Goal: Entertainment & Leisure: Consume media (video, audio)

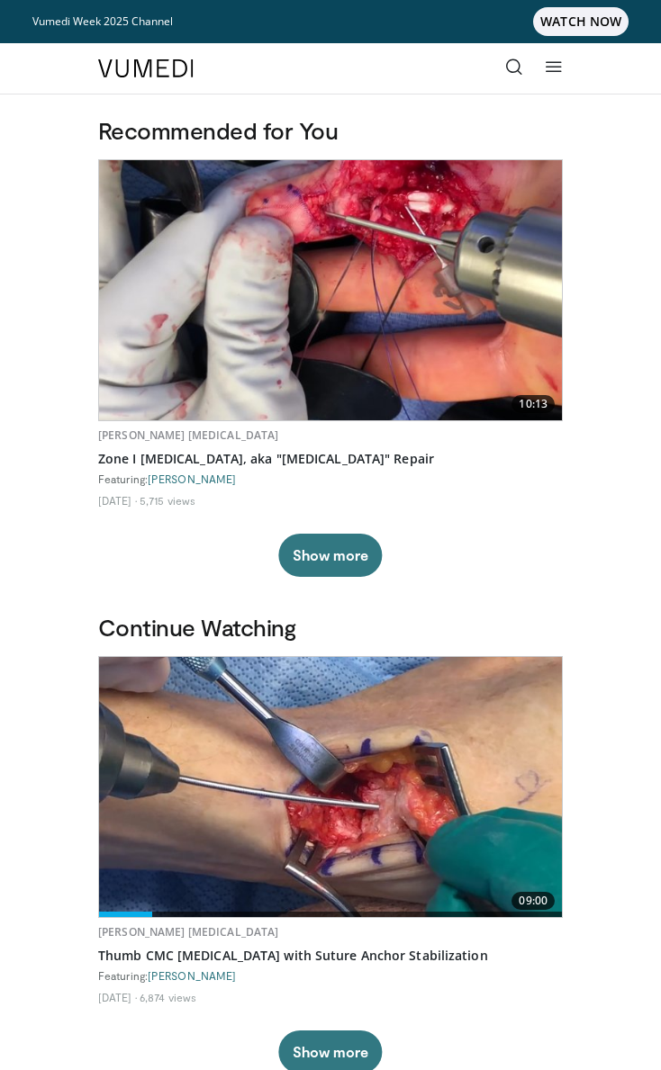
scroll to position [432, 0]
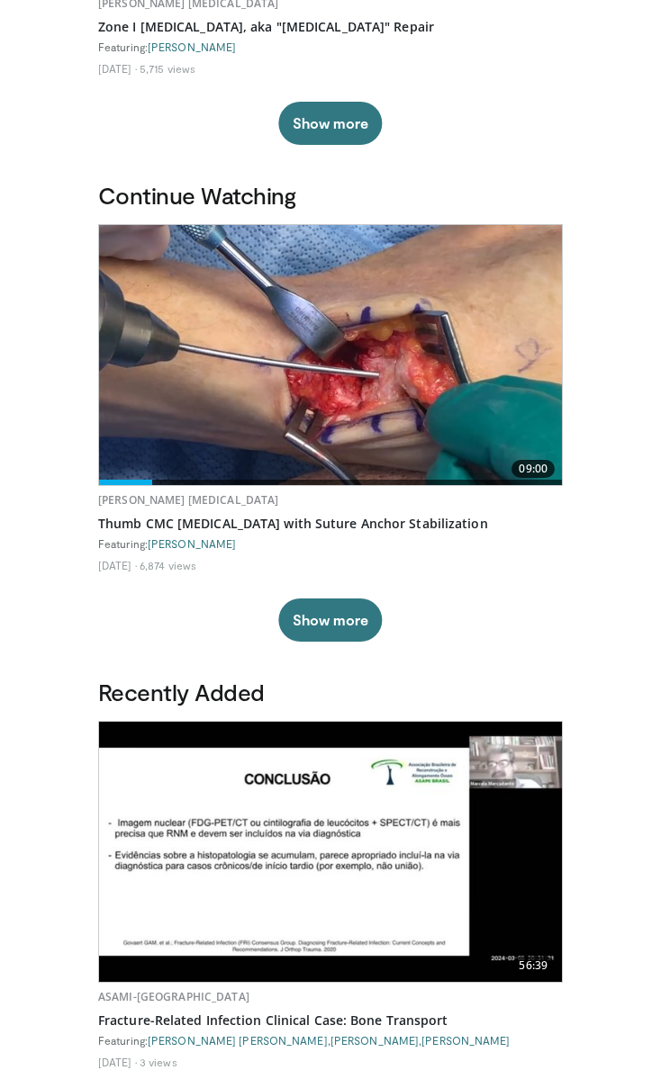
click at [186, 378] on img at bounding box center [330, 355] width 463 height 260
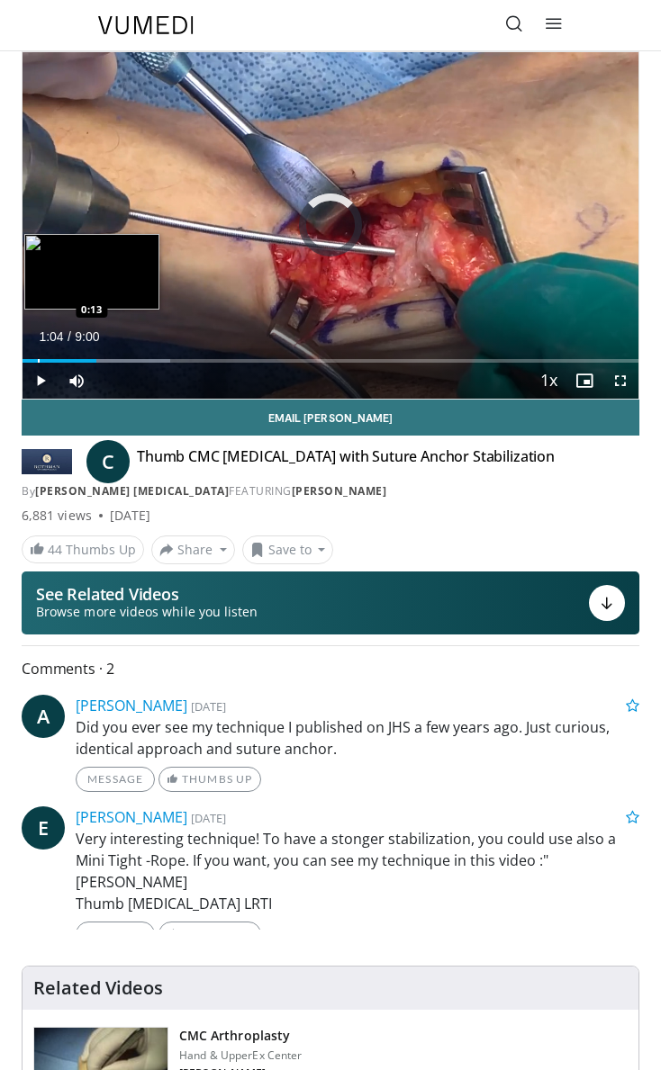
click at [37, 357] on div "Loaded : 24.02% 1:04 0:13" at bounding box center [331, 354] width 616 height 17
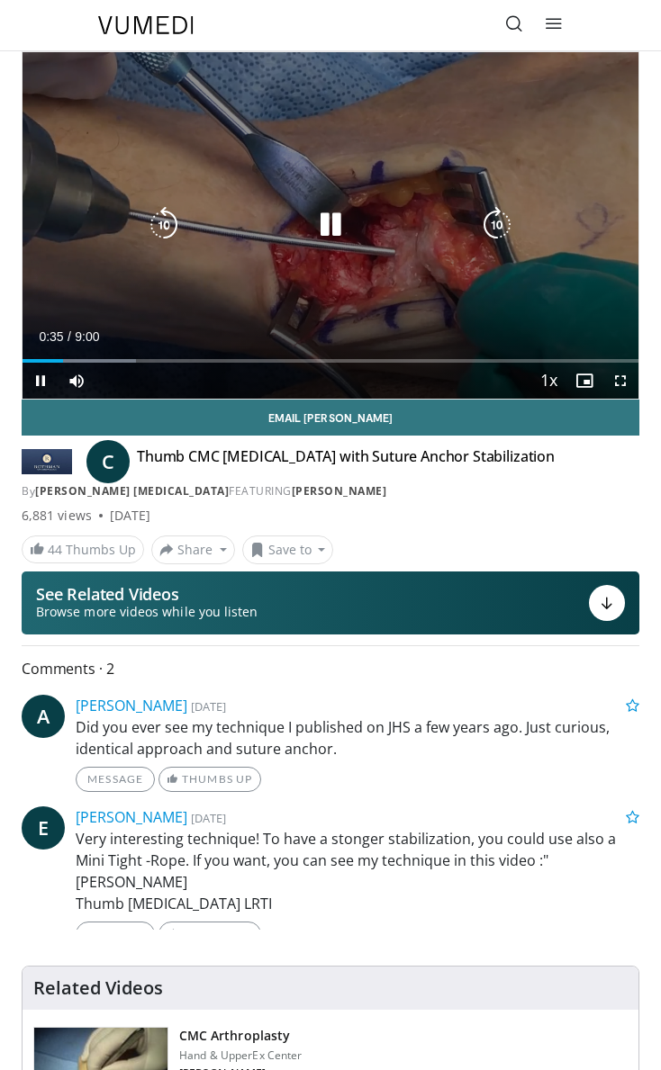
click at [340, 230] on icon "Video Player" at bounding box center [330, 225] width 36 height 36
click at [323, 224] on icon "Video Player" at bounding box center [330, 225] width 36 height 36
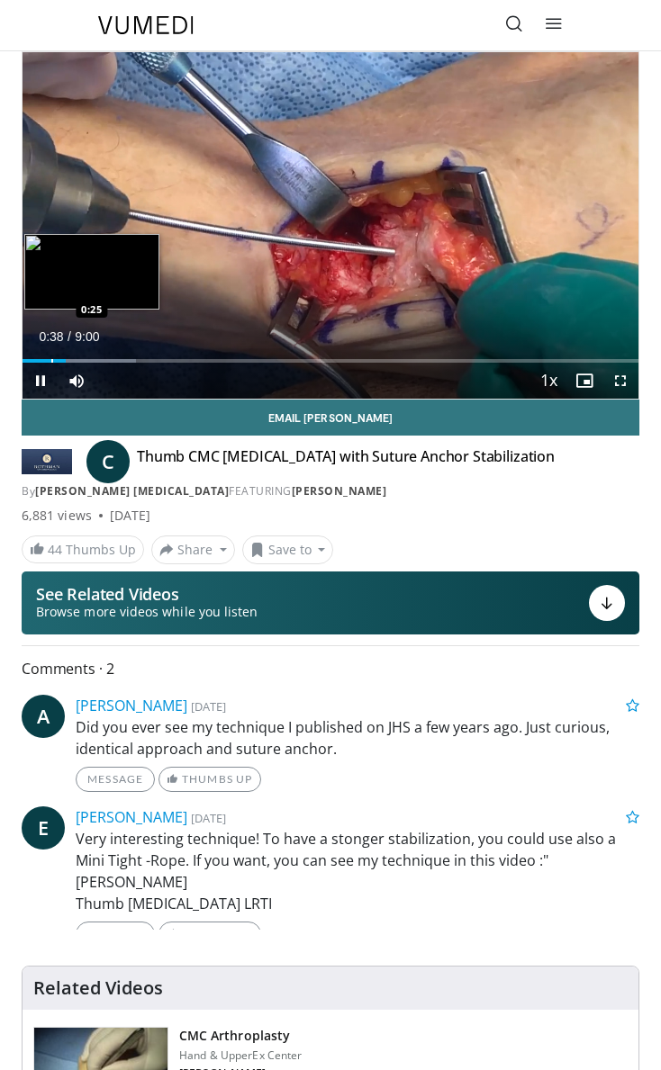
click at [50, 354] on div "Loaded : 18.48% 0:38 0:25" at bounding box center [331, 354] width 616 height 17
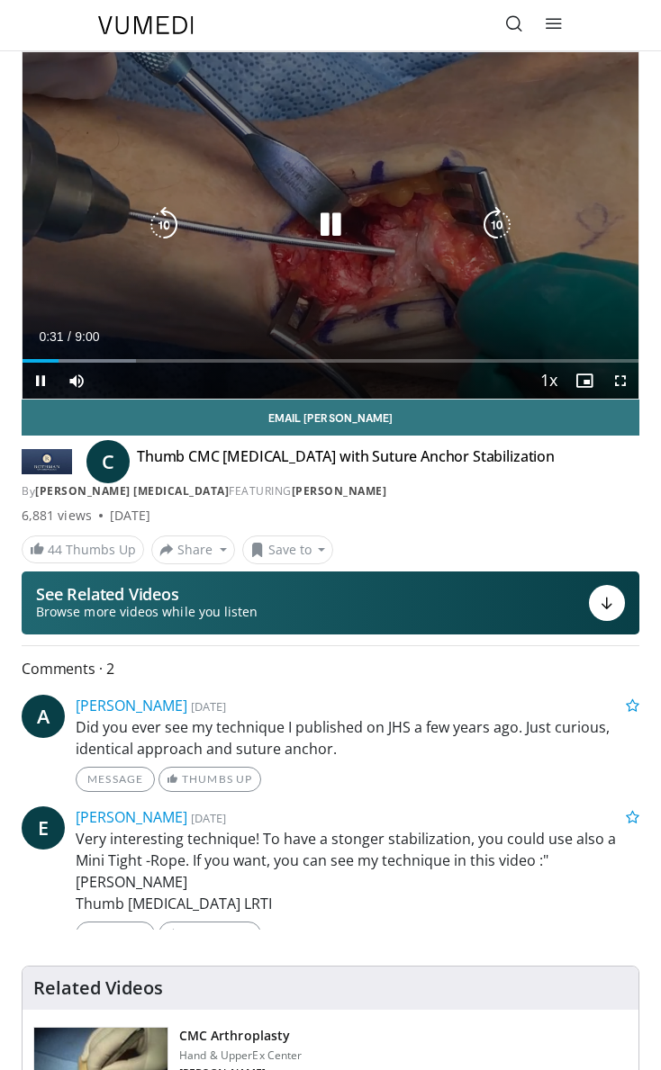
click at [330, 239] on icon "Video Player" at bounding box center [330, 225] width 36 height 36
click at [352, 213] on div "Video Player" at bounding box center [330, 225] width 369 height 36
click at [334, 234] on icon "Video Player" at bounding box center [330, 225] width 36 height 36
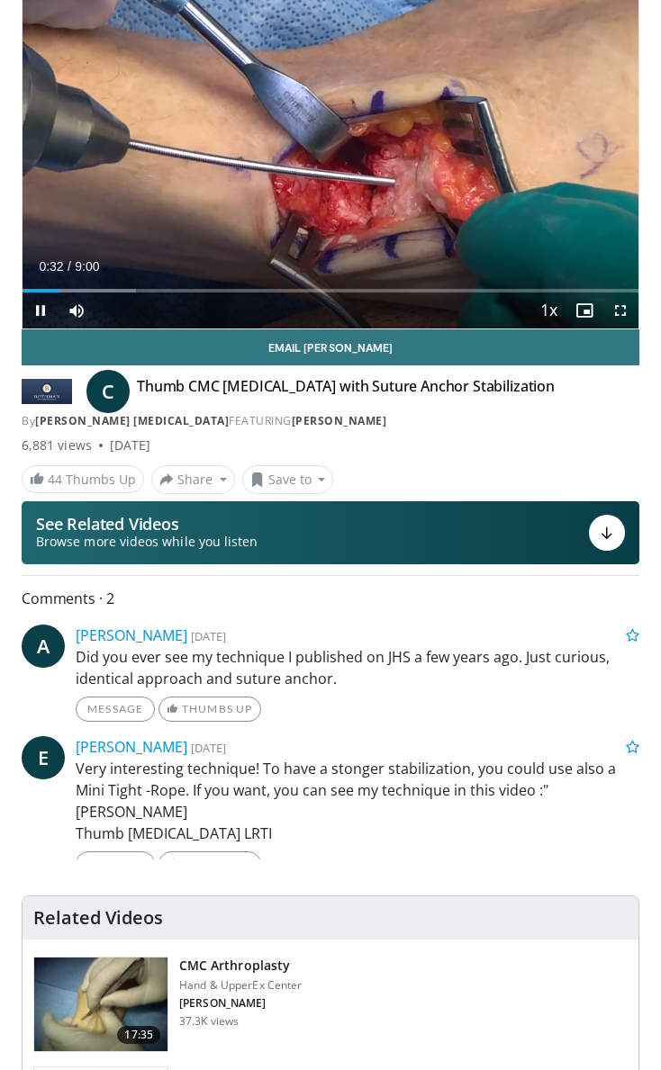
scroll to position [71, 0]
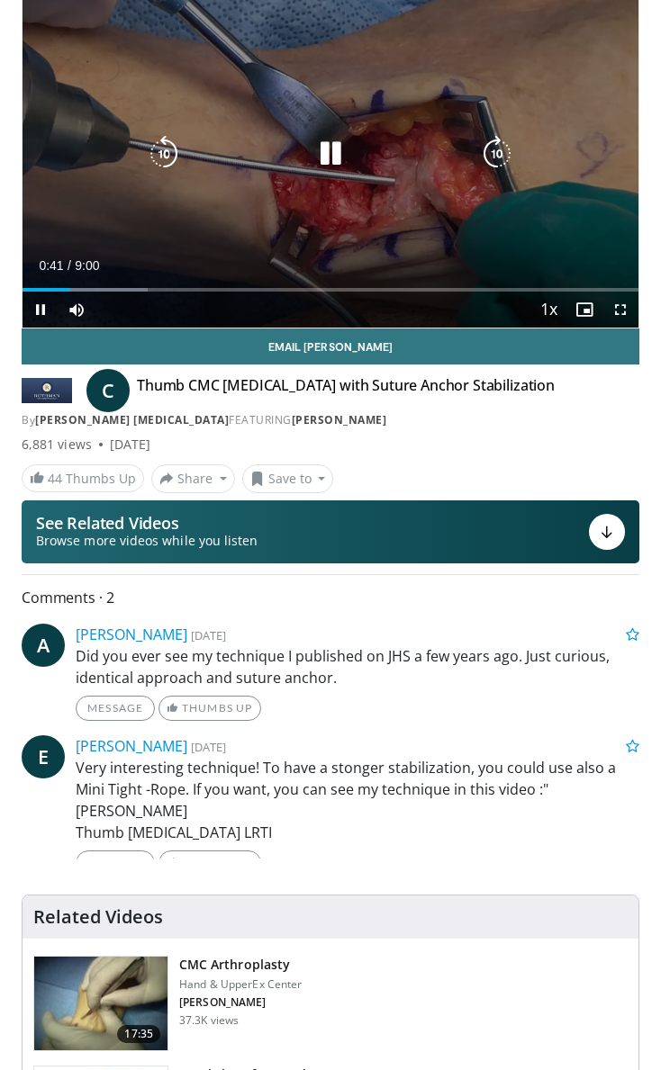
click at [340, 151] on icon "Video Player" at bounding box center [330, 154] width 36 height 36
click at [323, 163] on icon "Video Player" at bounding box center [330, 154] width 36 height 36
click at [329, 147] on icon "Video Player" at bounding box center [330, 154] width 36 height 36
click at [305, 140] on div "Video Player" at bounding box center [330, 154] width 369 height 36
click at [341, 142] on icon "Video Player" at bounding box center [330, 154] width 36 height 36
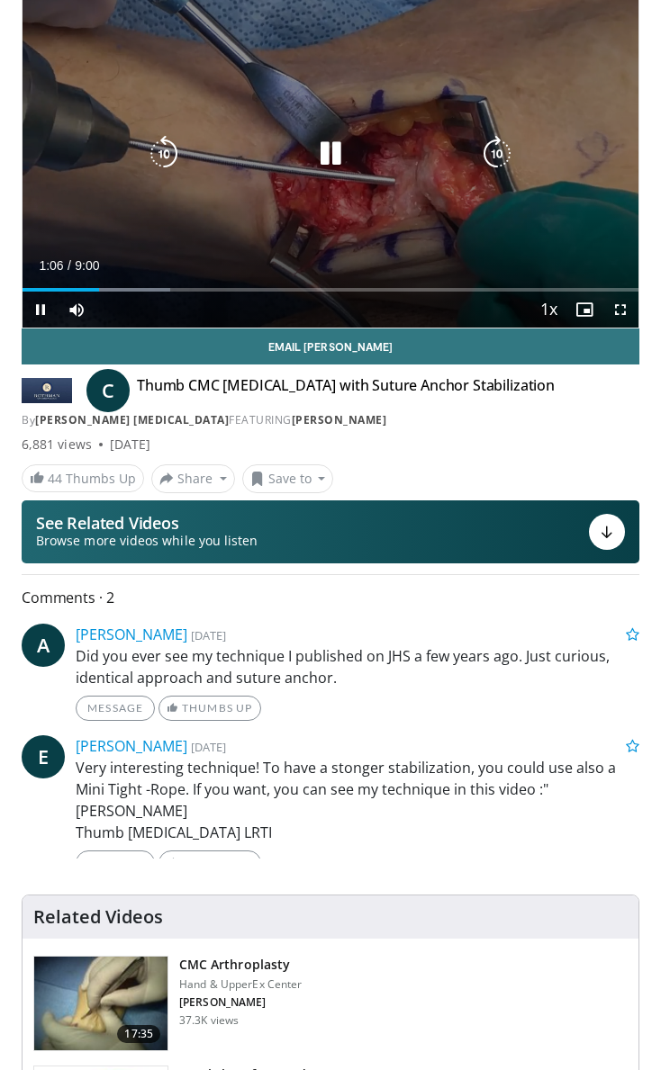
click at [341, 148] on icon "Video Player" at bounding box center [330, 154] width 36 height 36
click at [290, 130] on div "10 seconds Tap to unmute" at bounding box center [331, 154] width 616 height 347
click at [168, 147] on icon "Video Player" at bounding box center [164, 154] width 36 height 36
click at [340, 169] on icon "Video Player" at bounding box center [330, 154] width 36 height 36
click at [320, 153] on icon "Video Player" at bounding box center [330, 154] width 36 height 36
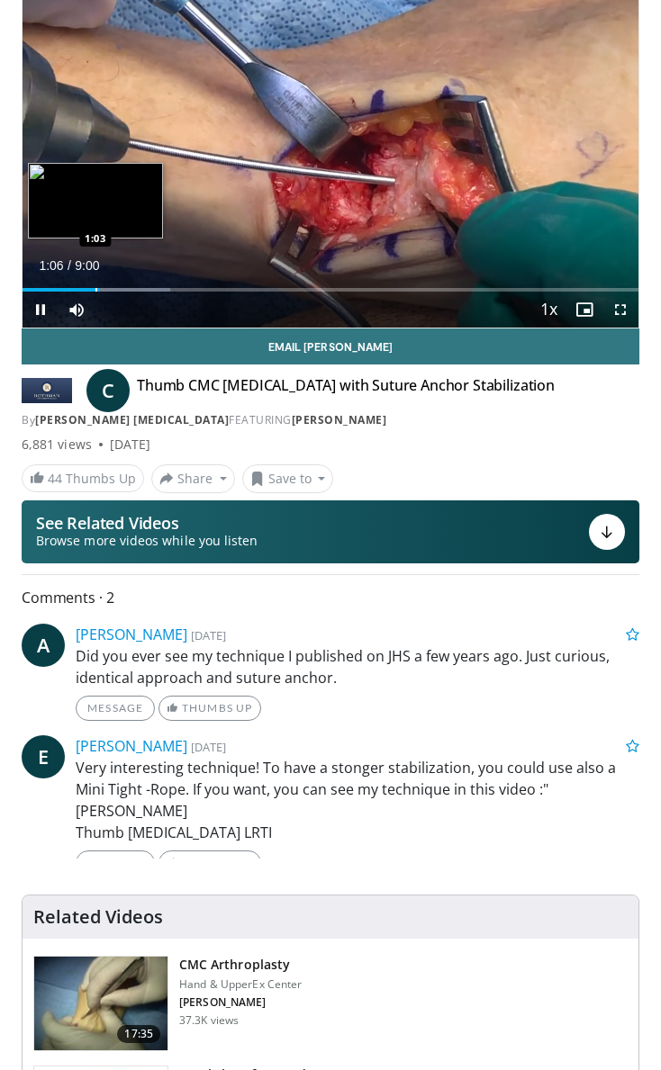
click at [96, 288] on div "Progress Bar" at bounding box center [96, 290] width 2 height 4
click at [95, 290] on div "Progress Bar" at bounding box center [96, 290] width 2 height 4
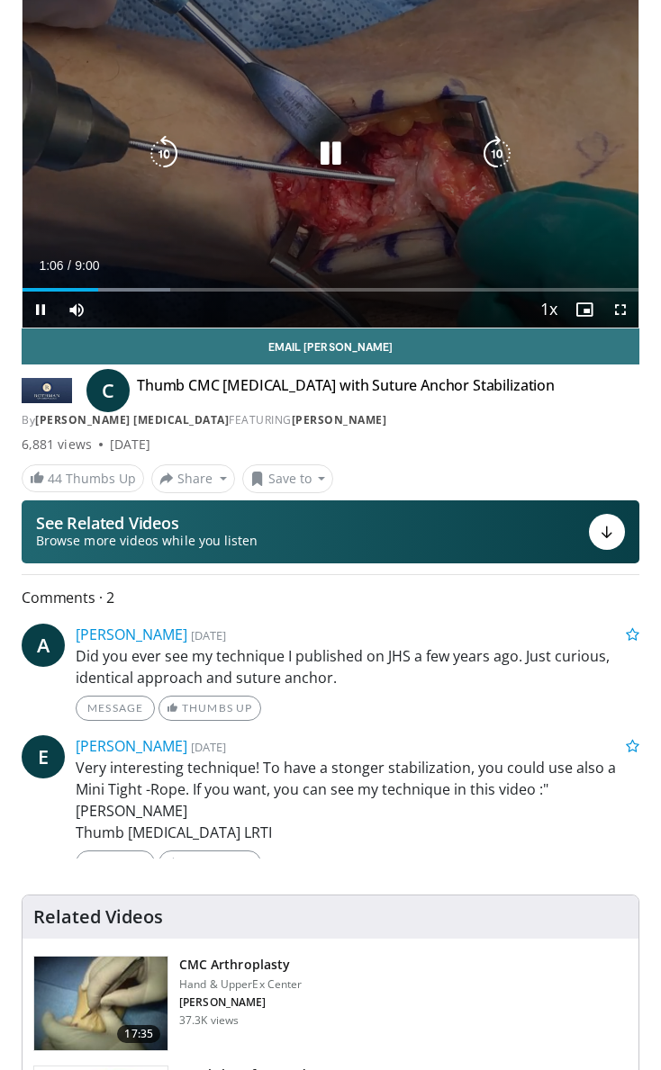
click at [340, 144] on icon "Video Player" at bounding box center [330, 154] width 36 height 36
click at [335, 165] on icon "Video Player" at bounding box center [330, 154] width 36 height 36
click at [310, 172] on div "10 seconds Tap to unmute" at bounding box center [331, 154] width 616 height 347
click at [344, 144] on icon "Video Player" at bounding box center [330, 154] width 36 height 36
click at [319, 143] on icon "Video Player" at bounding box center [330, 154] width 36 height 36
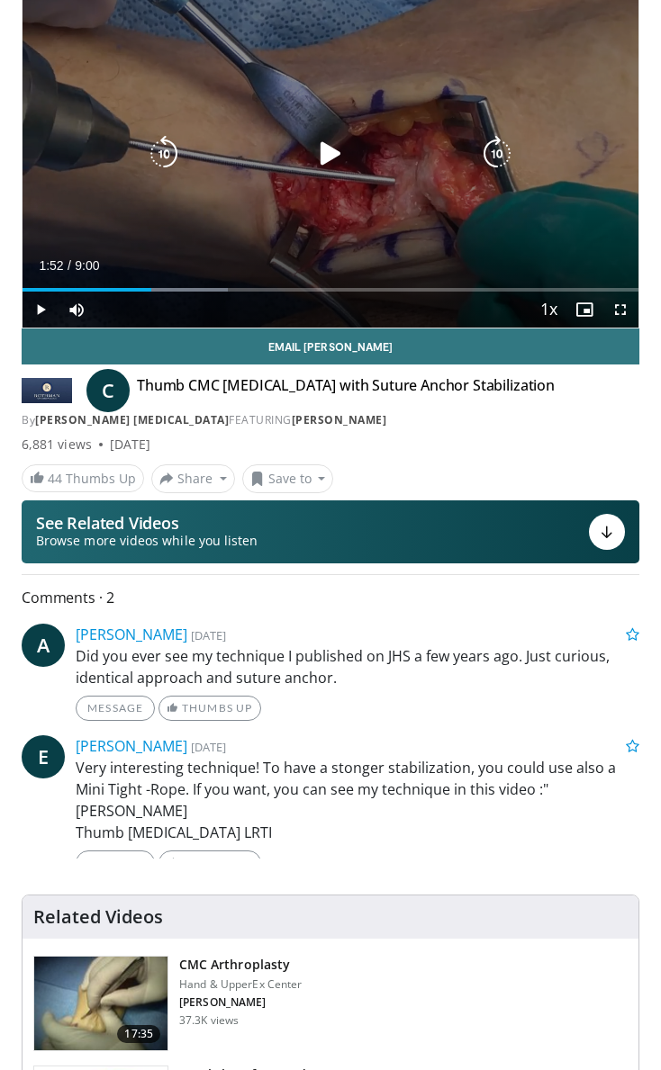
click at [341, 168] on icon "Video Player" at bounding box center [330, 154] width 36 height 36
click at [336, 153] on icon "Video Player" at bounding box center [330, 154] width 36 height 36
click at [318, 174] on div "10 seconds Tap to unmute" at bounding box center [331, 154] width 616 height 347
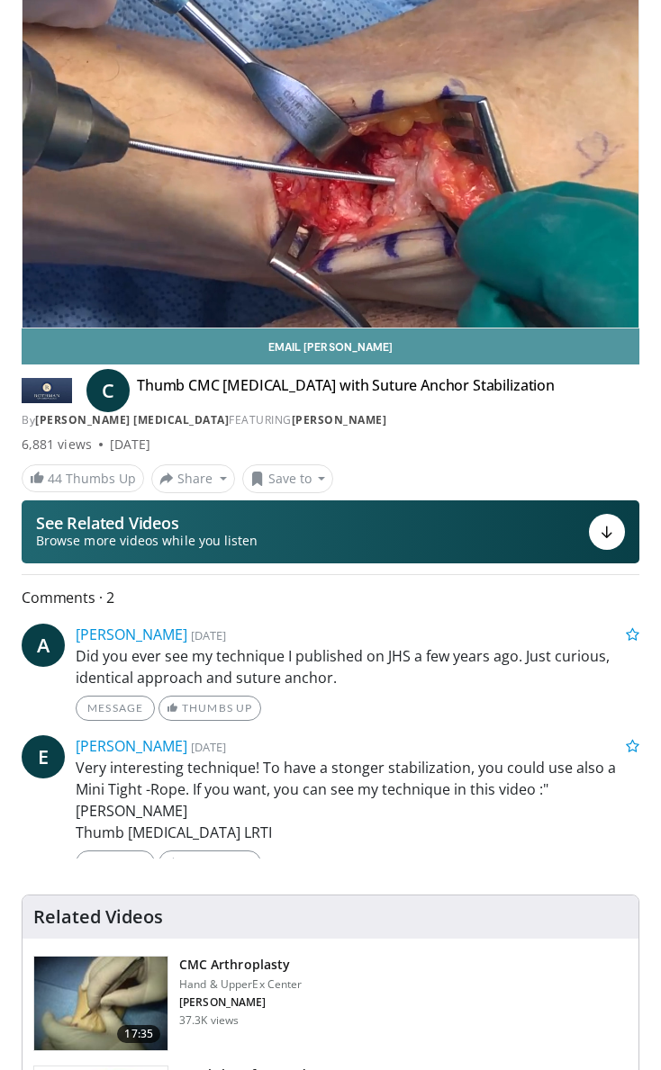
scroll to position [0, 0]
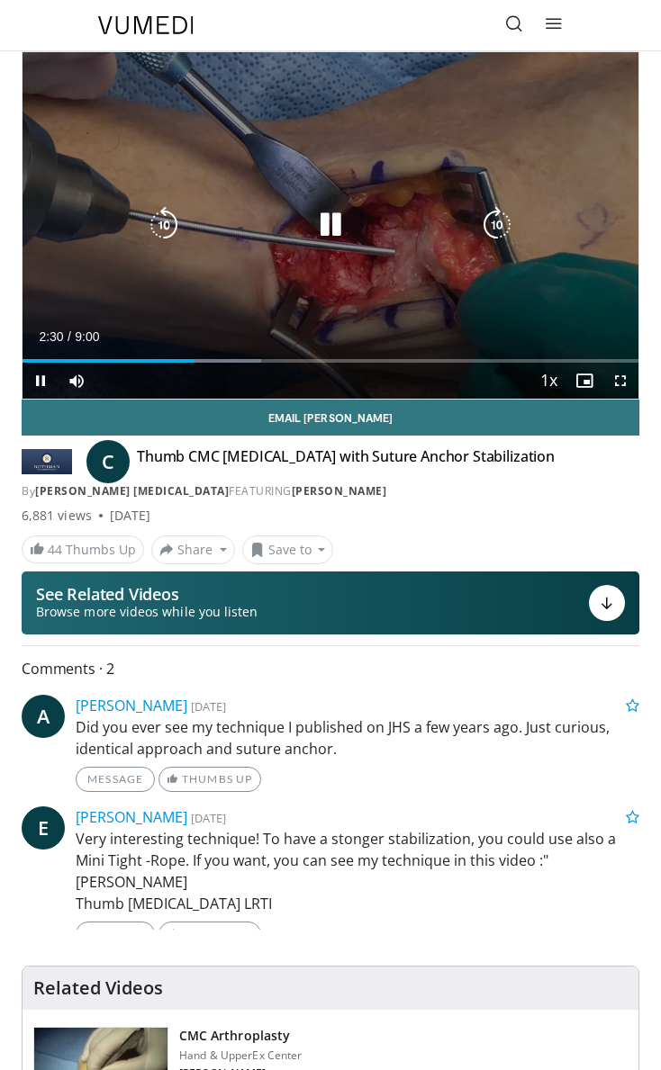
click at [320, 234] on icon "Video Player" at bounding box center [330, 225] width 36 height 36
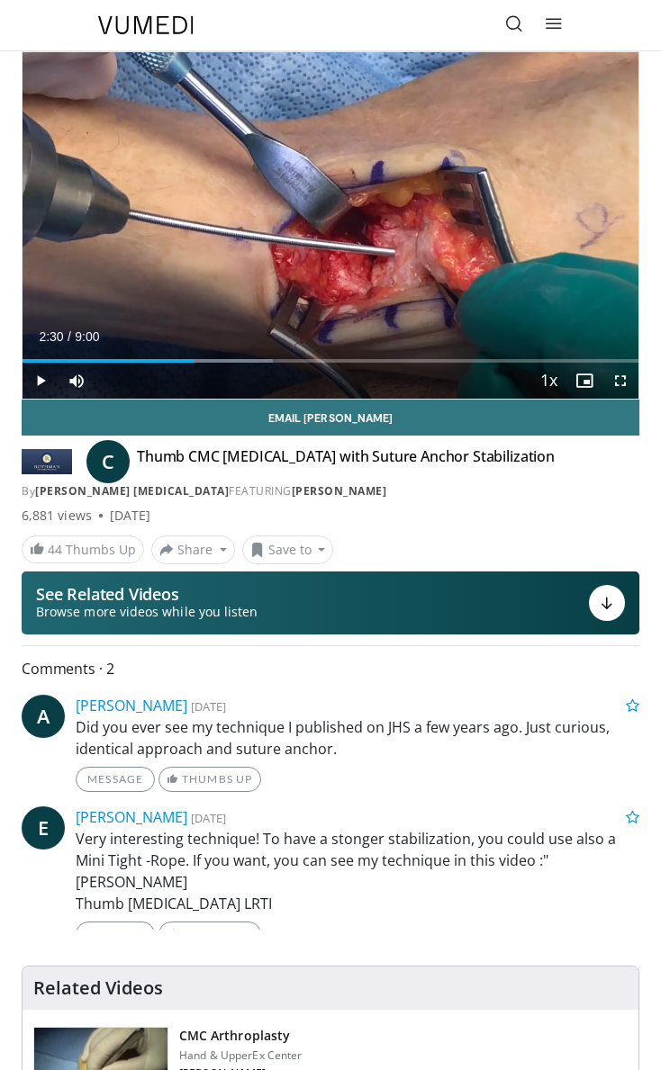
click at [320, 234] on div "10 seconds Tap to unmute" at bounding box center [331, 225] width 616 height 347
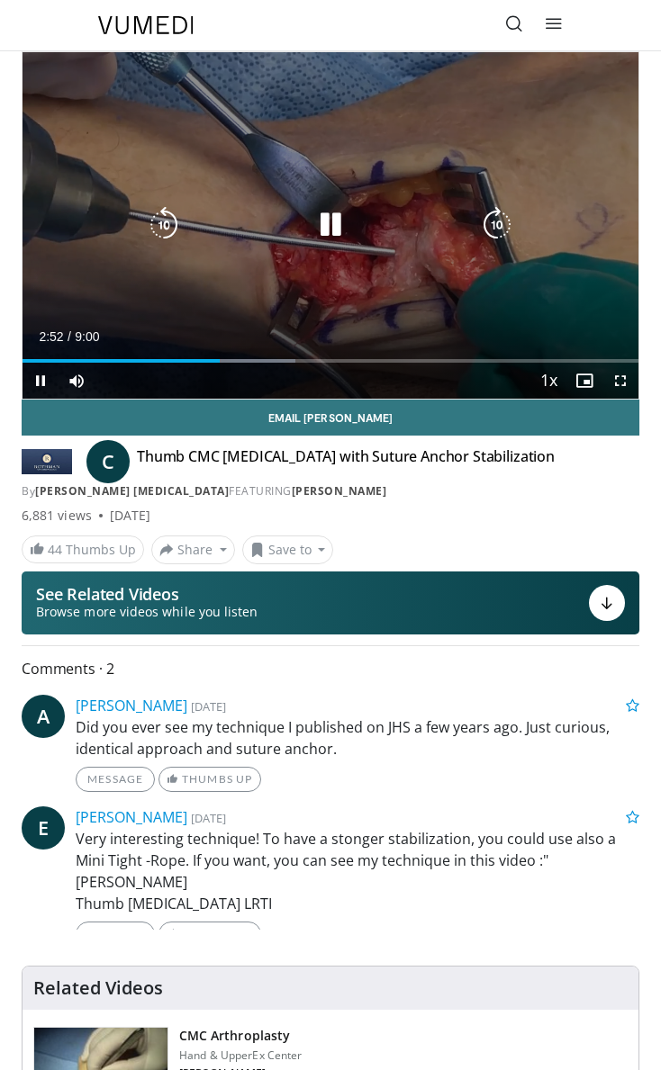
click at [337, 212] on icon "Video Player" at bounding box center [330, 225] width 36 height 36
click at [384, 251] on div "10 seconds Tap to unmute" at bounding box center [331, 225] width 616 height 347
click at [167, 236] on icon "Video Player" at bounding box center [164, 225] width 36 height 36
click at [166, 232] on icon "Video Player" at bounding box center [164, 225] width 36 height 36
click at [325, 216] on icon "Video Player" at bounding box center [330, 225] width 36 height 36
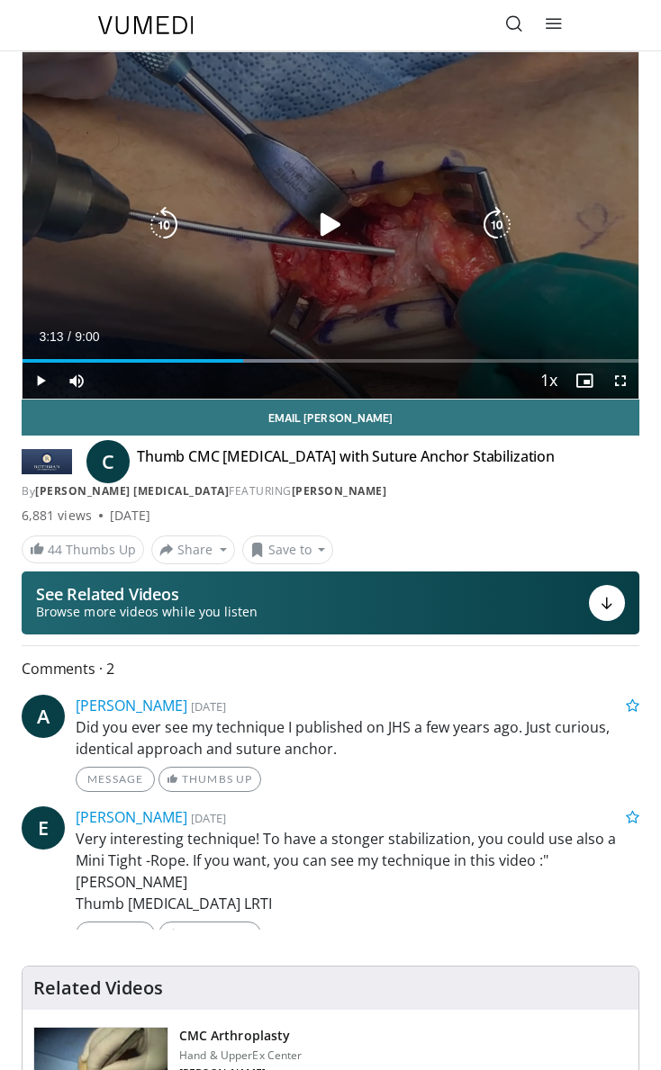
click at [338, 227] on icon "Video Player" at bounding box center [330, 225] width 36 height 36
click at [321, 230] on icon "Video Player" at bounding box center [330, 225] width 36 height 36
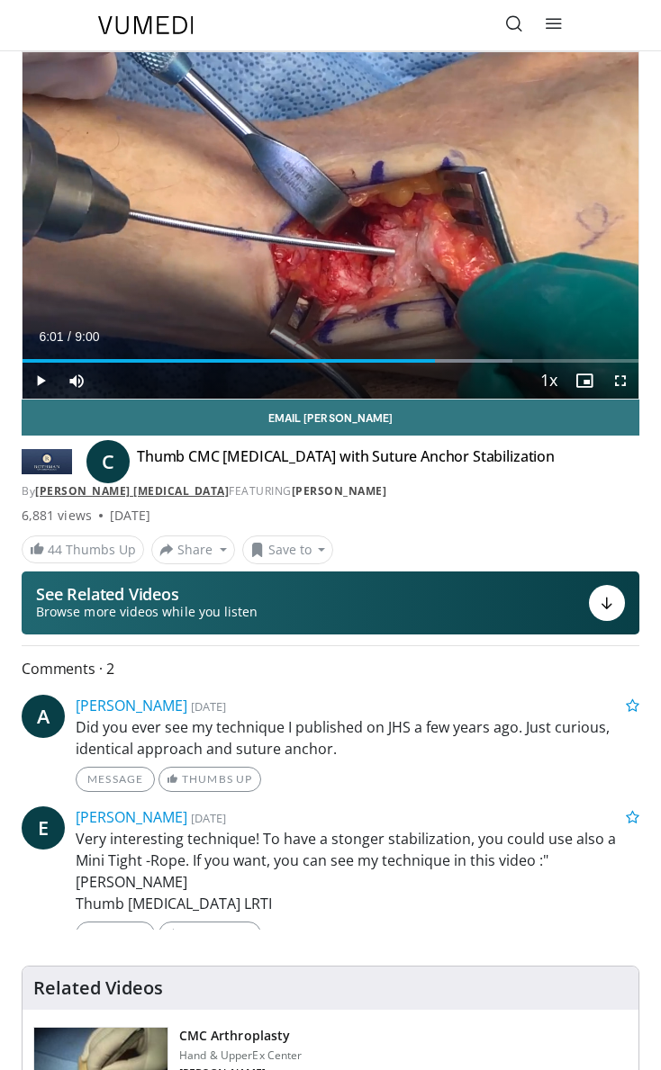
click at [138, 488] on link "[PERSON_NAME] [MEDICAL_DATA]" at bounding box center [132, 490] width 194 height 15
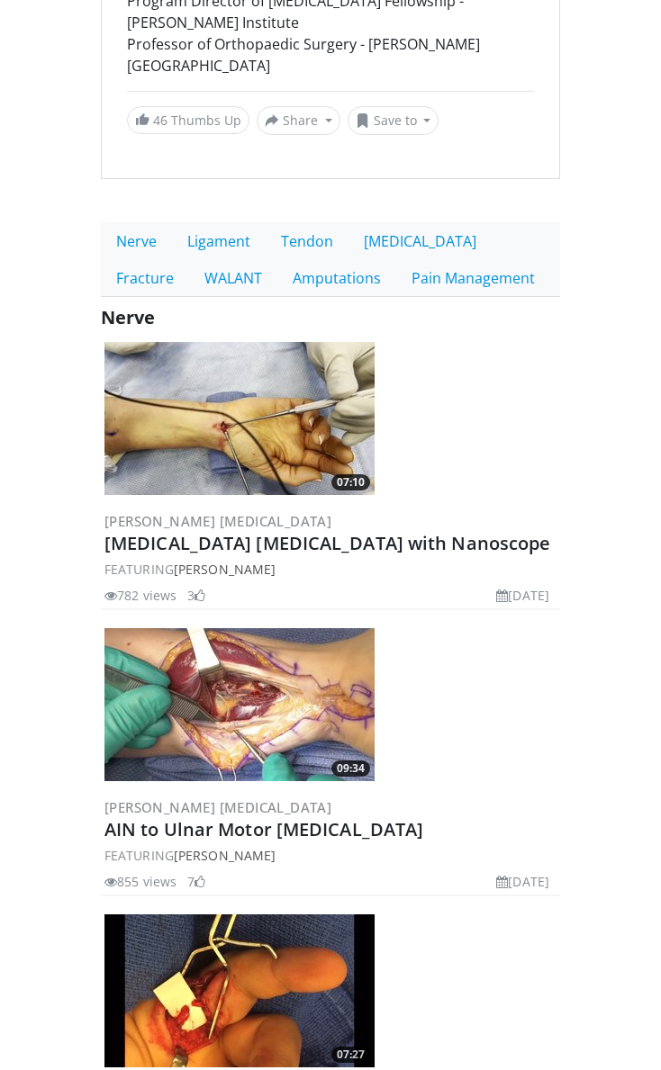
scroll to position [465, 0]
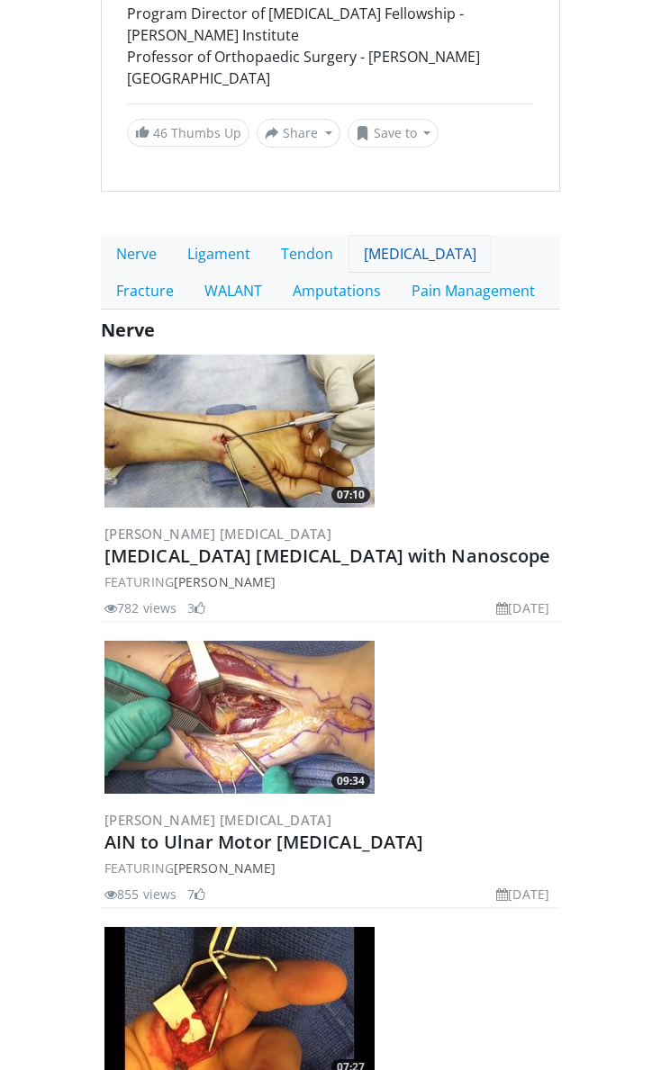
click at [369, 253] on link "Arthritis" at bounding box center [419, 254] width 143 height 38
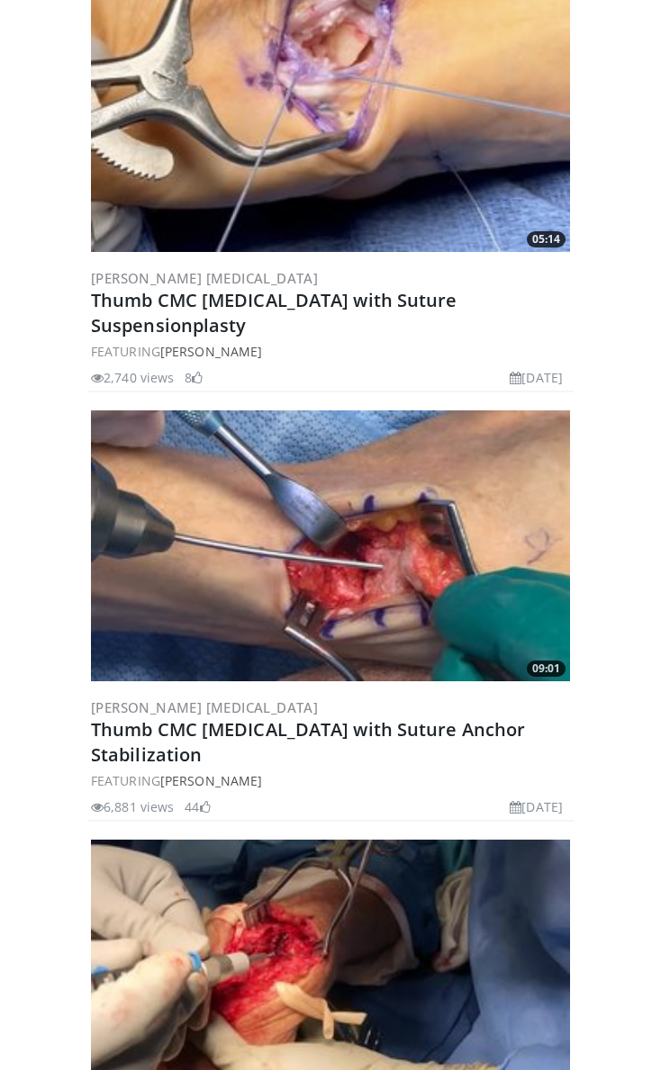
scroll to position [1177, 0]
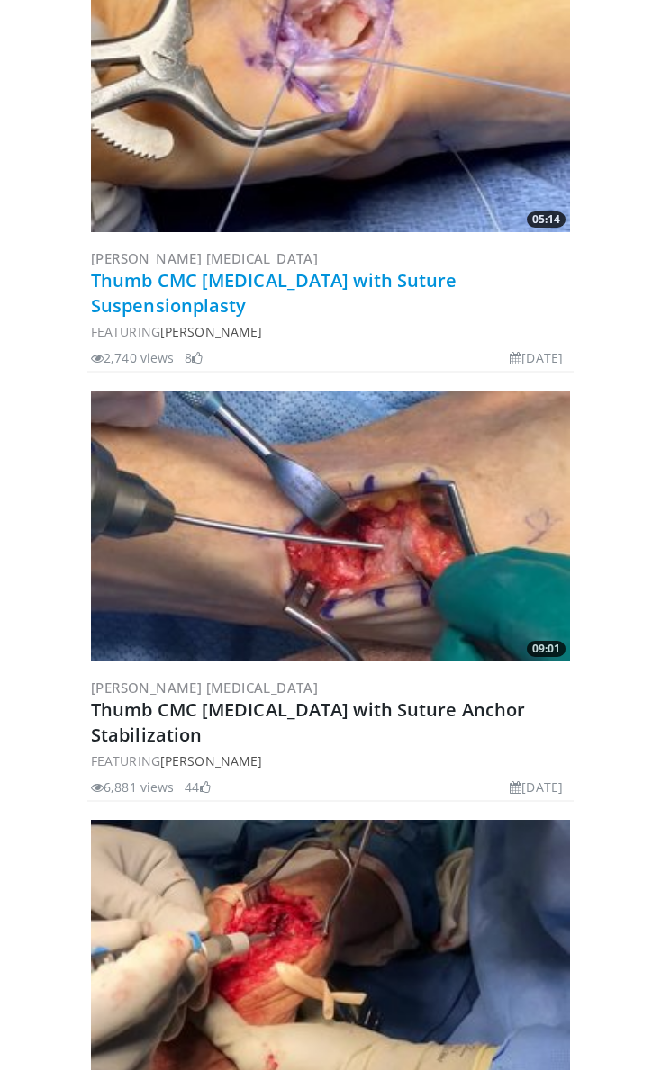
click at [360, 283] on link "Thumb CMC Arthroplasty with Suture Suspensionplasty" at bounding box center [274, 293] width 366 height 50
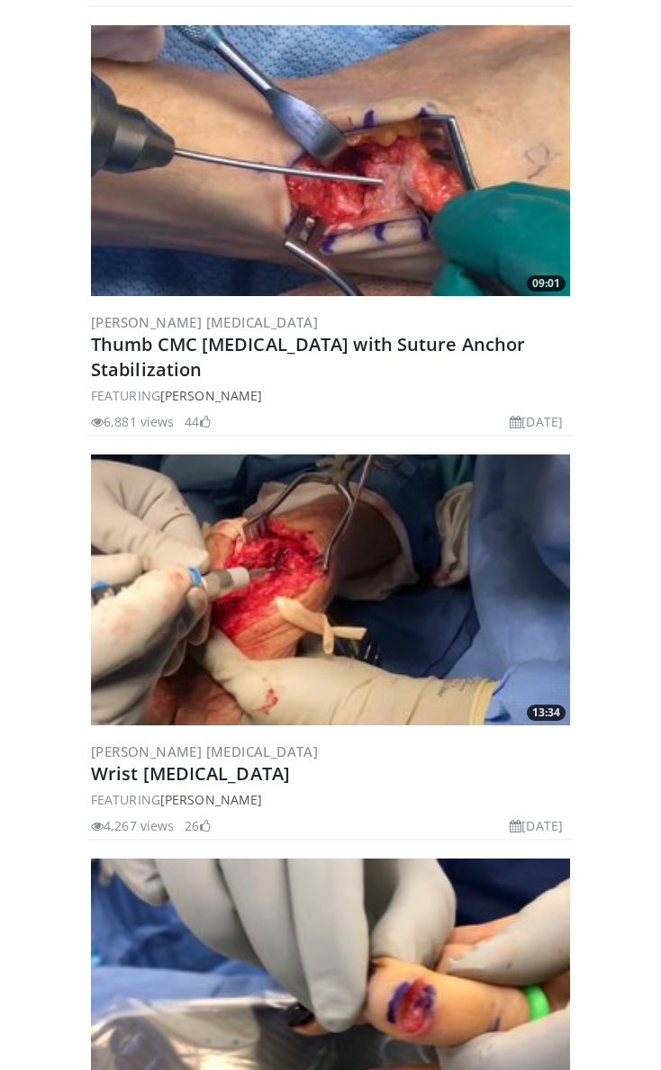
scroll to position [1343, 0]
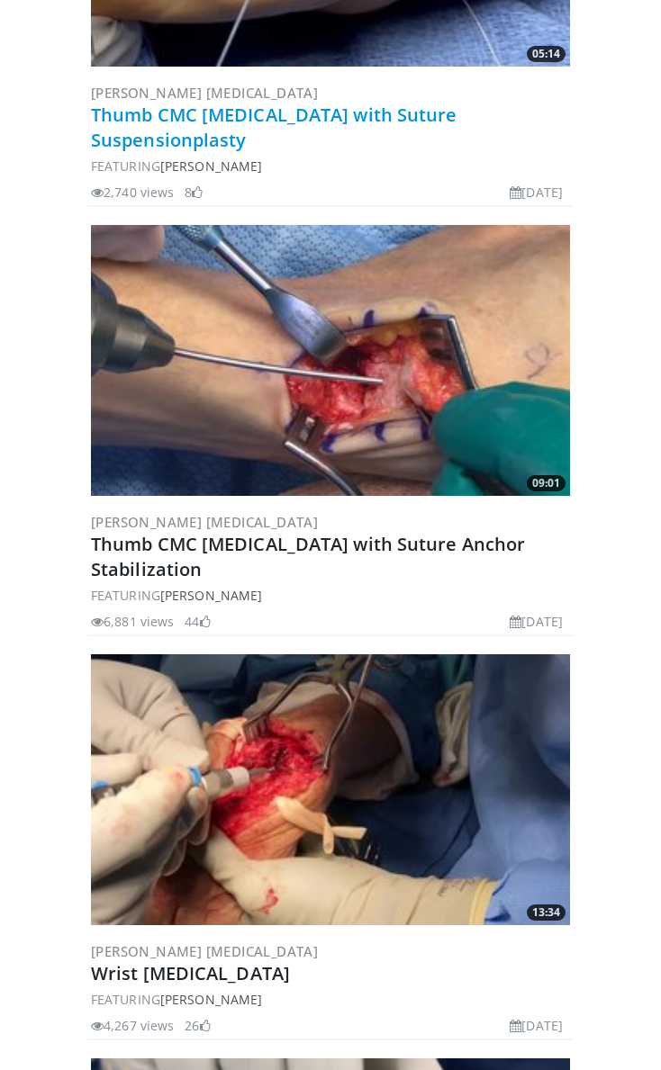
click at [248, 113] on link "Thumb CMC [MEDICAL_DATA] with Suture Suspensionplasty" at bounding box center [274, 128] width 366 height 50
click at [265, 116] on link "Thumb CMC [MEDICAL_DATA] with Suture Suspensionplasty" at bounding box center [274, 128] width 366 height 50
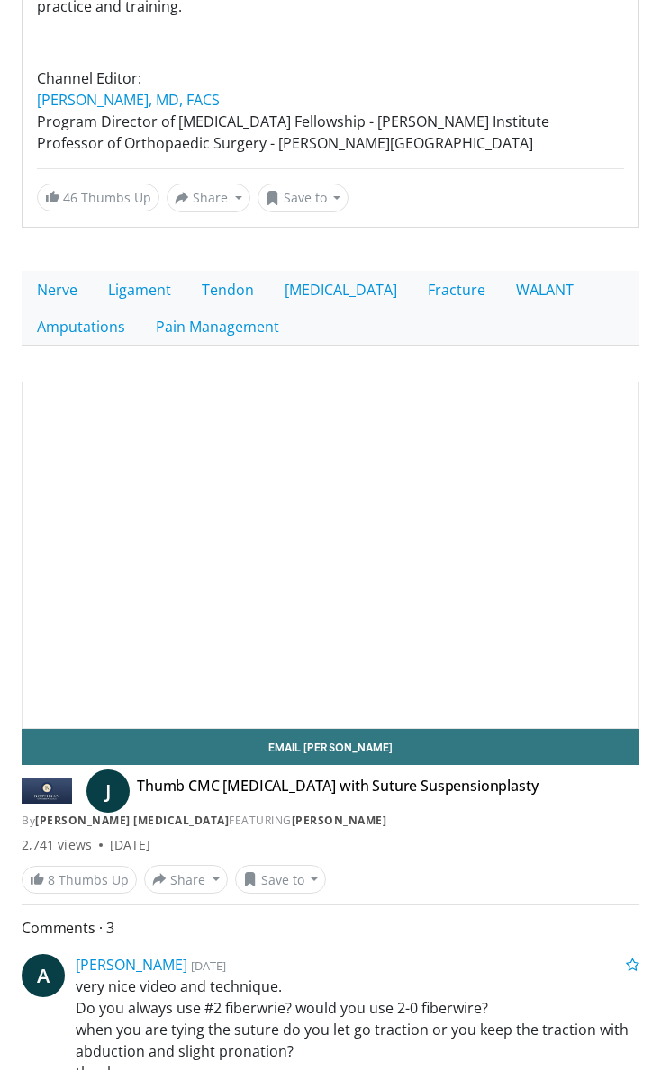
scroll to position [326, 0]
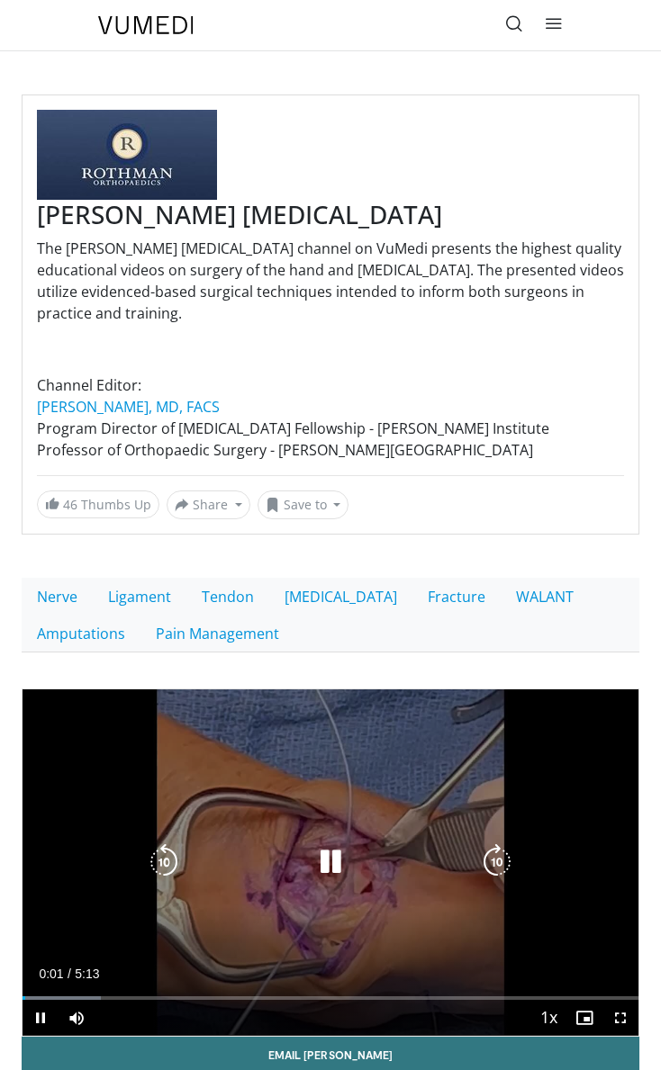
scroll to position [47, 0]
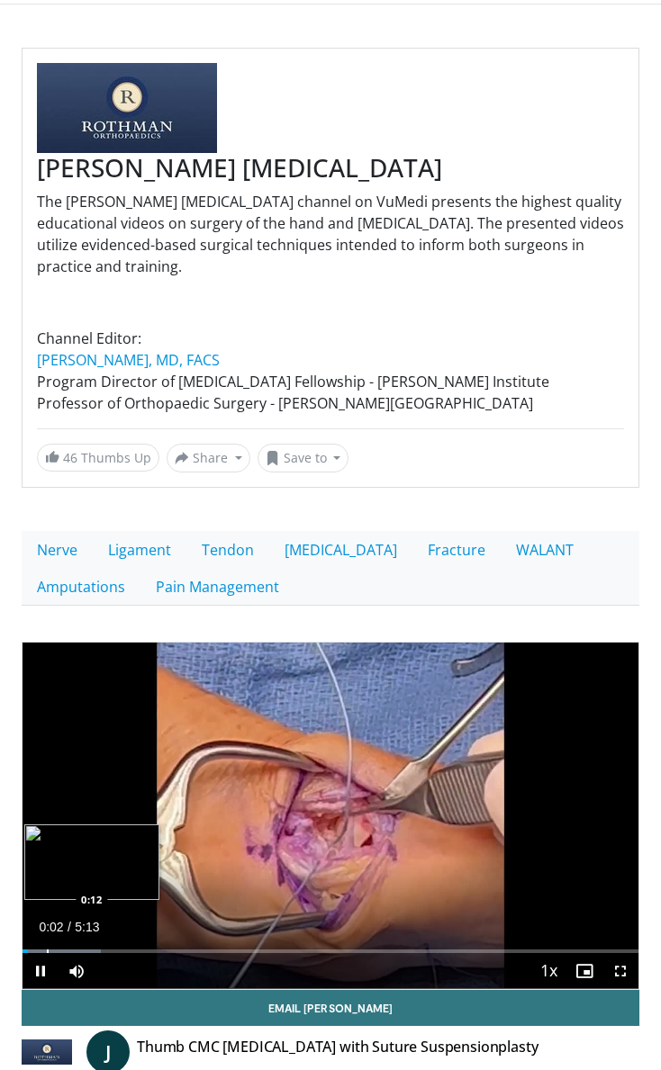
click at [47, 950] on div "Progress Bar" at bounding box center [48, 952] width 2 height 4
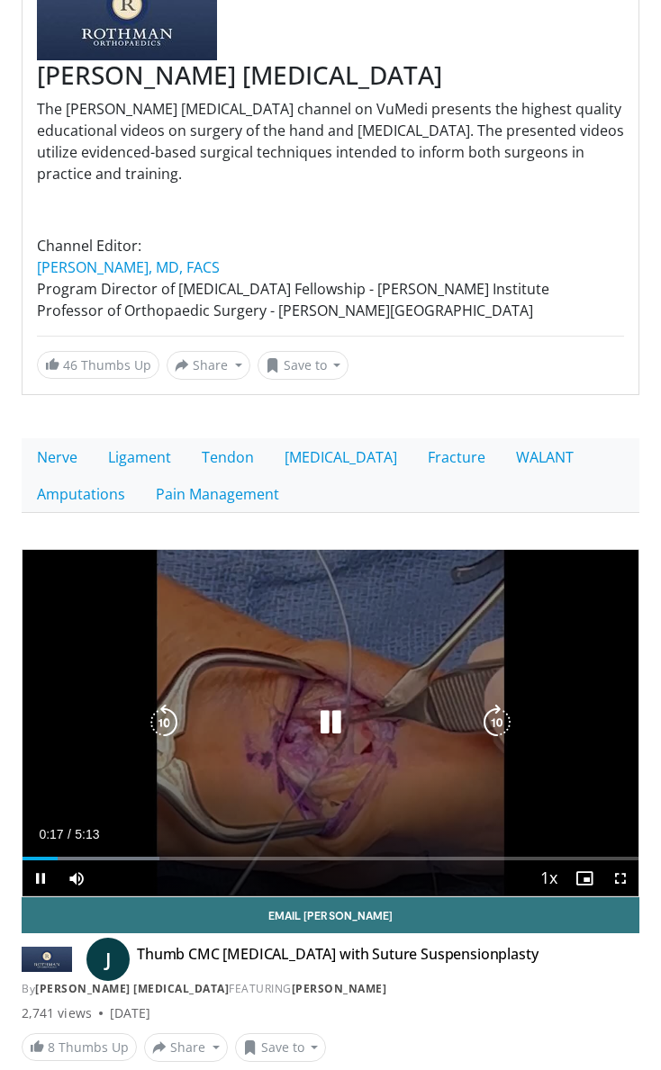
scroll to position [187, 0]
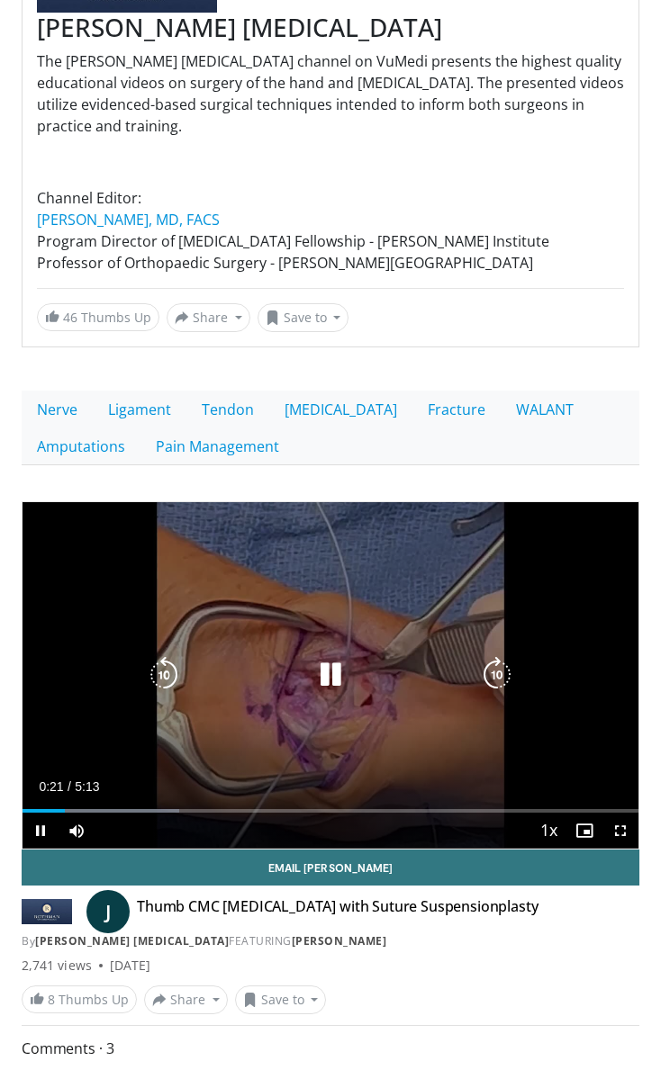
click at [161, 681] on icon "Video Player" at bounding box center [164, 675] width 36 height 36
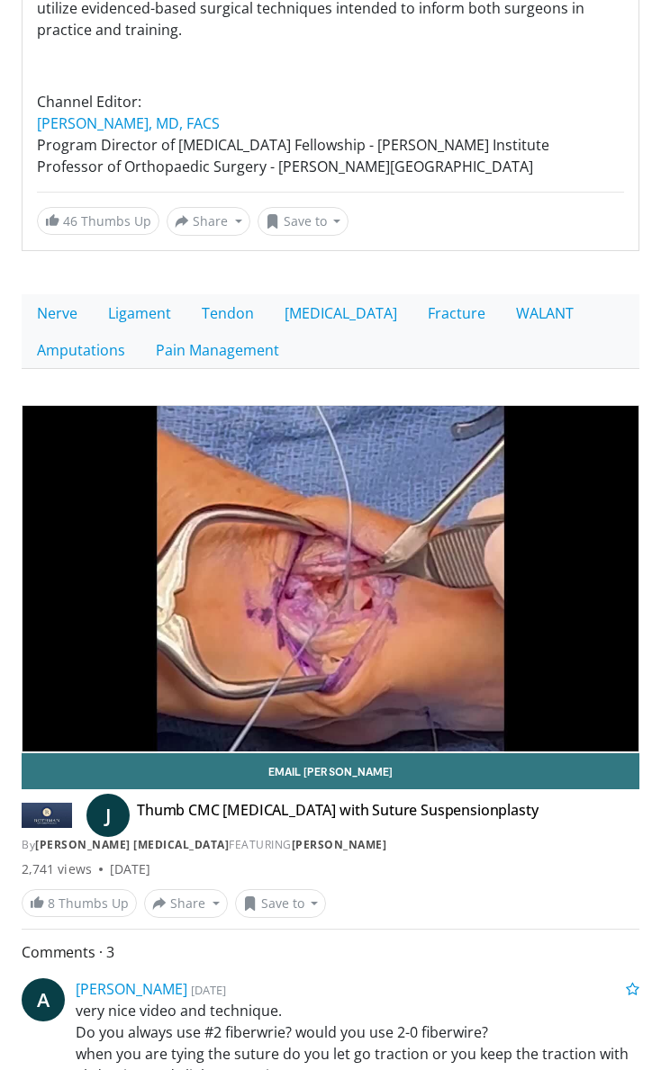
scroll to position [292, 0]
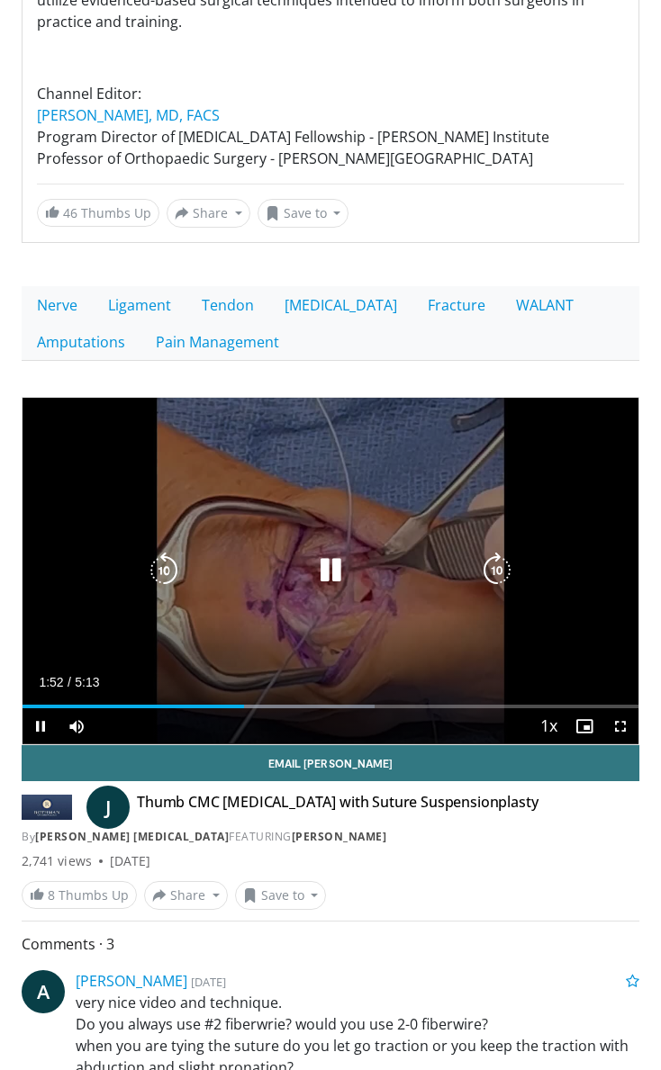
click at [330, 560] on icon "Video Player" at bounding box center [330, 571] width 36 height 36
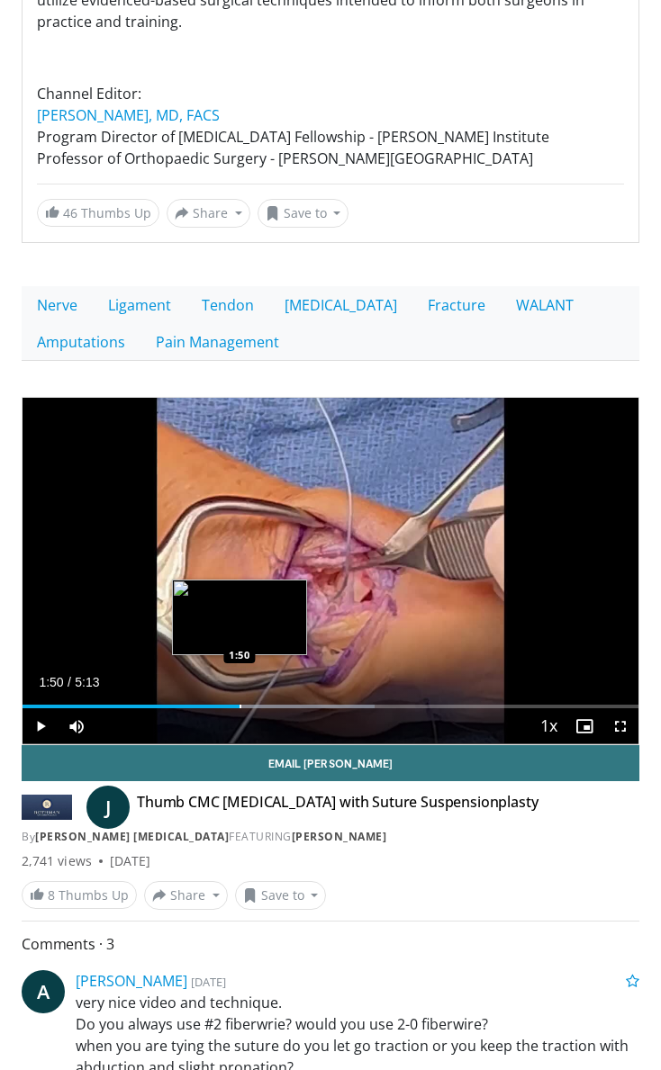
click at [239, 706] on div "Progress Bar" at bounding box center [240, 707] width 2 height 4
click at [231, 705] on div "Progress Bar" at bounding box center [232, 707] width 2 height 4
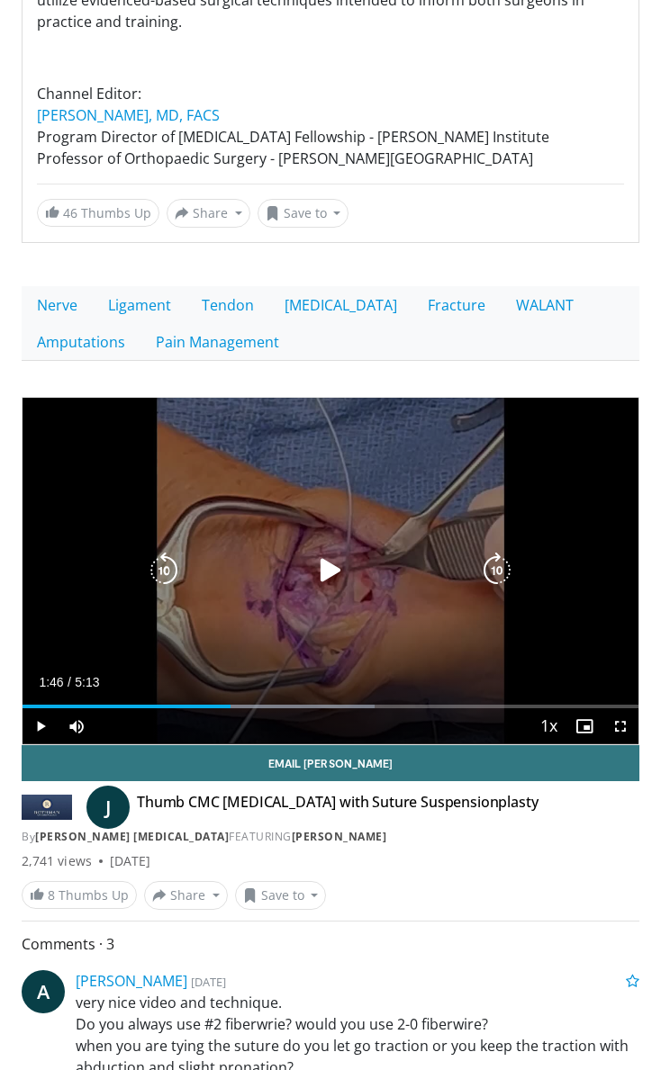
click at [328, 554] on icon "Video Player" at bounding box center [330, 571] width 36 height 36
click at [160, 572] on icon "Video Player" at bounding box center [164, 571] width 36 height 36
click at [156, 569] on icon "Video Player" at bounding box center [164, 571] width 36 height 36
click at [420, 650] on div "20 seconds Tap to unmute" at bounding box center [331, 571] width 616 height 347
click at [143, 581] on div "20 seconds Tap to unmute" at bounding box center [331, 571] width 616 height 347
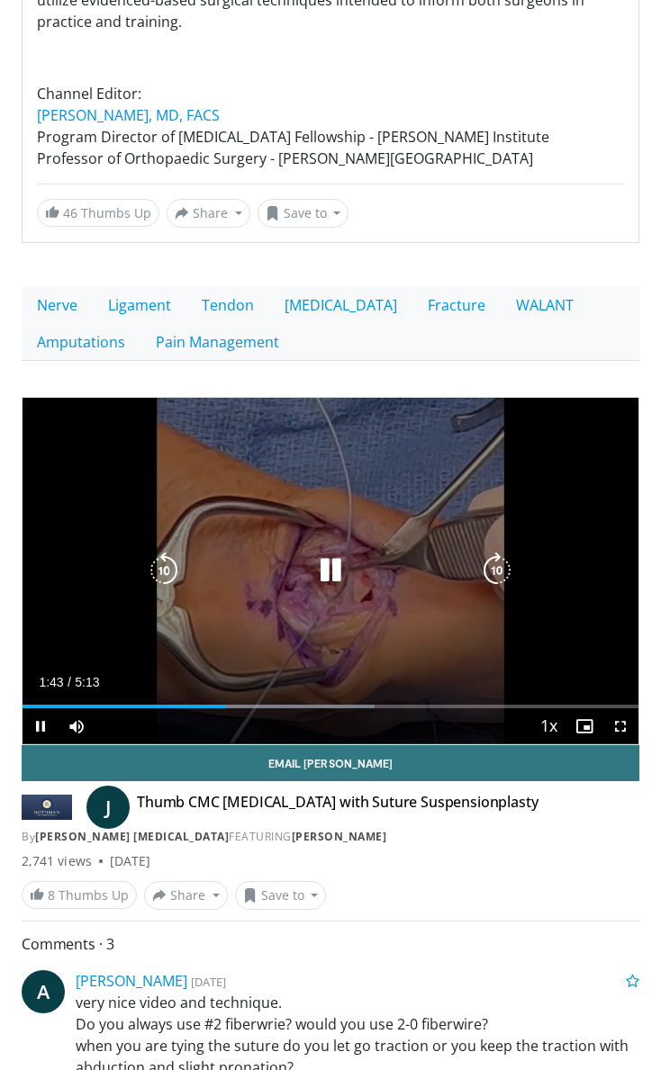
click at [150, 579] on icon "Video Player" at bounding box center [164, 571] width 36 height 36
click at [340, 568] on icon "Video Player" at bounding box center [330, 571] width 36 height 36
click at [320, 548] on div "10 seconds Tap to unmute" at bounding box center [331, 571] width 616 height 347
click at [337, 563] on icon "Video Player" at bounding box center [330, 571] width 36 height 36
click at [168, 579] on icon "Video Player" at bounding box center [164, 571] width 36 height 36
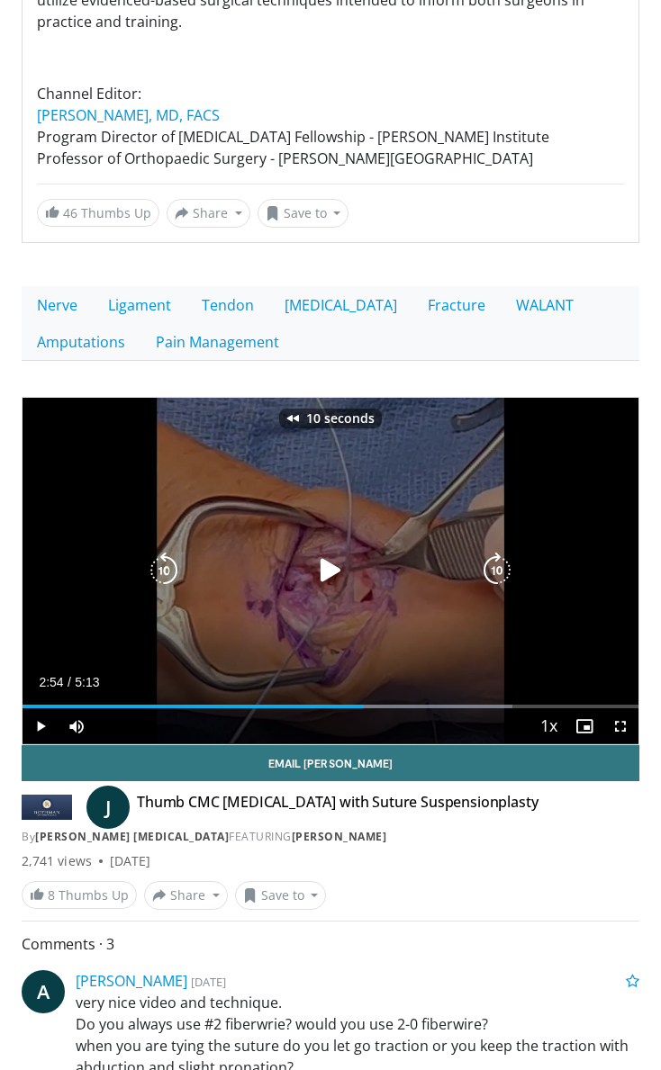
click at [326, 585] on icon "Video Player" at bounding box center [330, 571] width 36 height 36
click at [164, 580] on icon "Video Player" at bounding box center [164, 571] width 36 height 36
click at [164, 576] on icon "Video Player" at bounding box center [164, 571] width 36 height 36
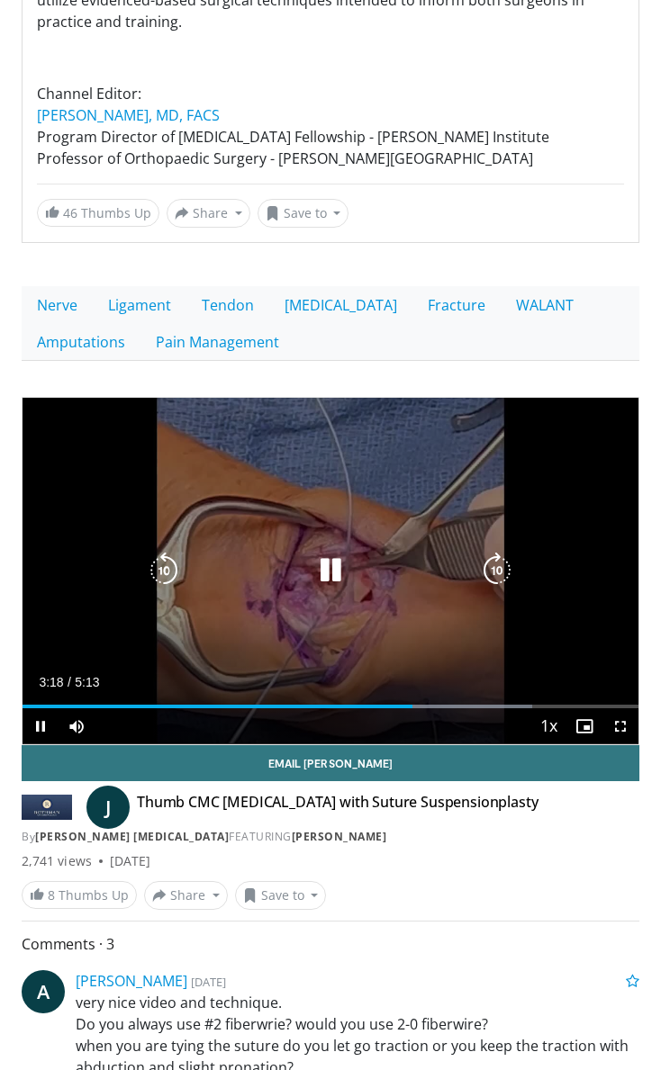
click at [152, 563] on icon "Video Player" at bounding box center [164, 571] width 36 height 36
click at [158, 570] on icon "Video Player" at bounding box center [164, 571] width 36 height 36
click at [330, 567] on icon "Video Player" at bounding box center [330, 571] width 36 height 36
click at [323, 574] on icon "Video Player" at bounding box center [330, 571] width 36 height 36
click at [328, 560] on icon "Video Player" at bounding box center [330, 571] width 36 height 36
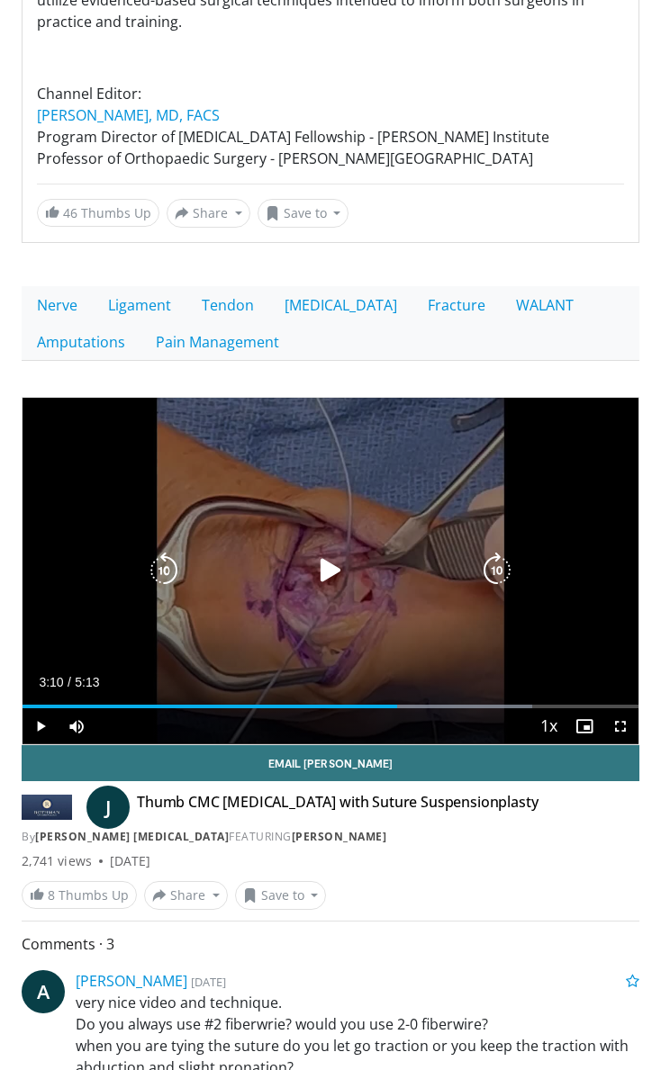
click at [158, 568] on icon "Video Player" at bounding box center [164, 571] width 36 height 36
click at [331, 578] on icon "Video Player" at bounding box center [330, 571] width 36 height 36
click at [338, 559] on icon "Video Player" at bounding box center [330, 571] width 36 height 36
click at [161, 565] on icon "Video Player" at bounding box center [164, 571] width 36 height 36
click at [347, 580] on icon "Video Player" at bounding box center [330, 571] width 36 height 36
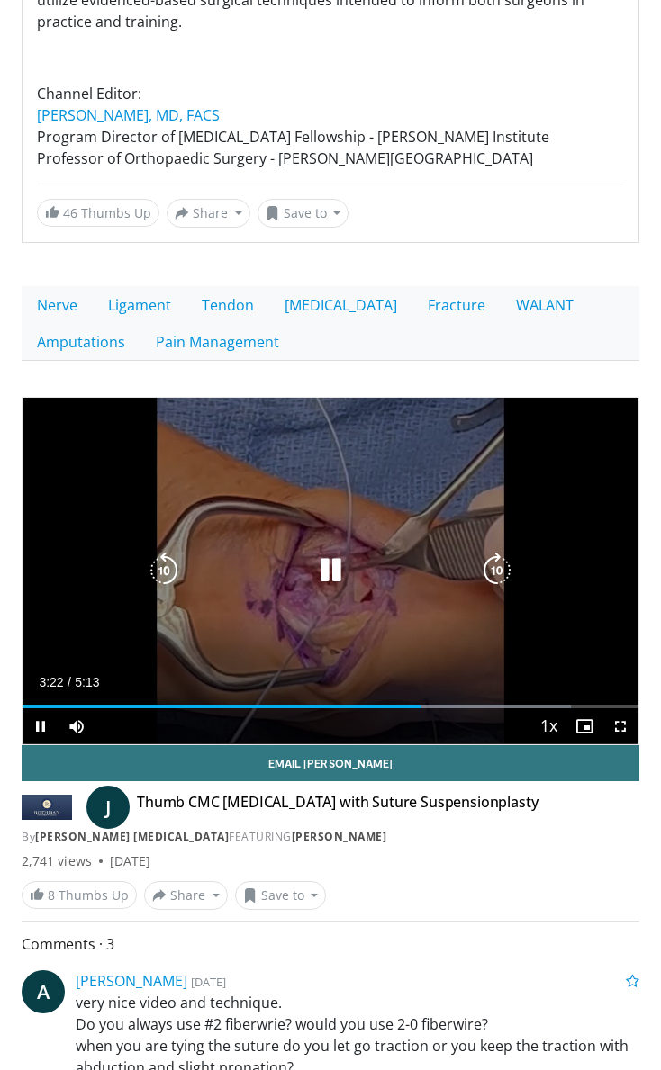
click at [170, 558] on icon "Video Player" at bounding box center [164, 571] width 36 height 36
click at [328, 569] on icon "Video Player" at bounding box center [330, 571] width 36 height 36
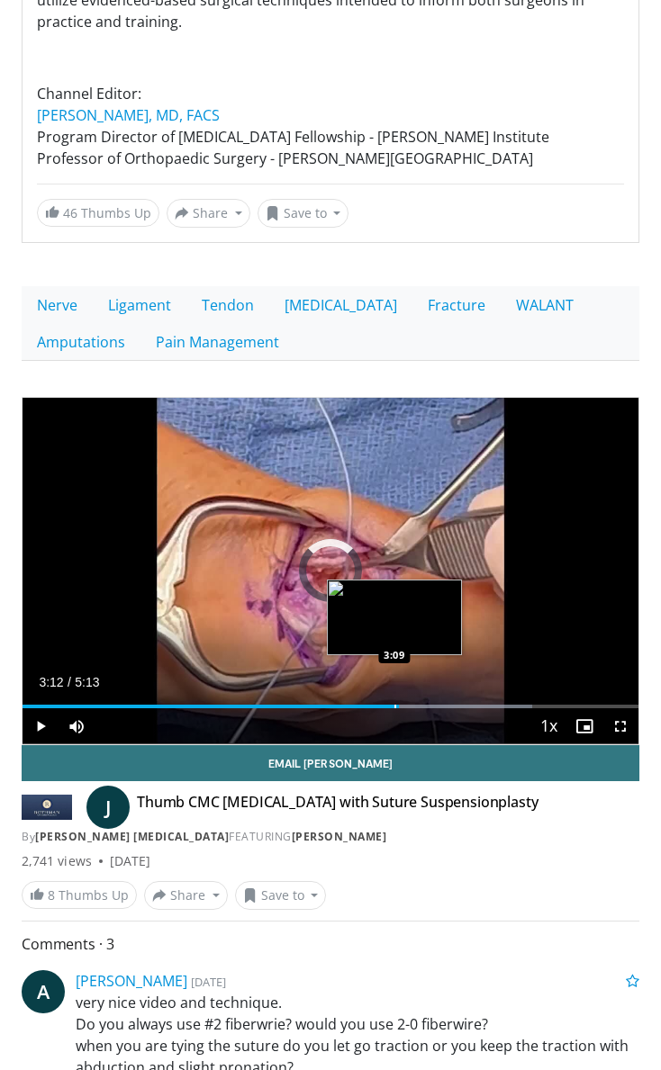
click at [394, 705] on div "Progress Bar" at bounding box center [395, 707] width 2 height 4
click at [381, 702] on div "Loaded : 82.68% 3:09 3:05" at bounding box center [331, 699] width 616 height 17
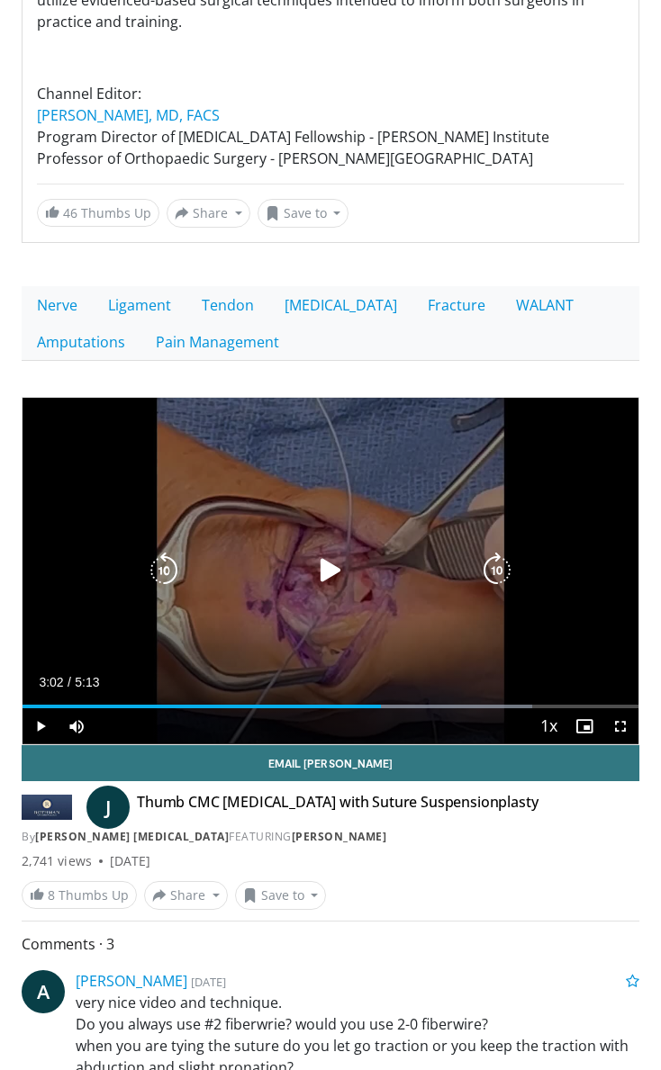
click at [332, 561] on icon "Video Player" at bounding box center [330, 571] width 36 height 36
click at [315, 540] on div "30 seconds Tap to unmute" at bounding box center [331, 571] width 616 height 347
click at [349, 563] on div "Video Player" at bounding box center [330, 571] width 369 height 36
click at [335, 572] on icon "Video Player" at bounding box center [330, 571] width 36 height 36
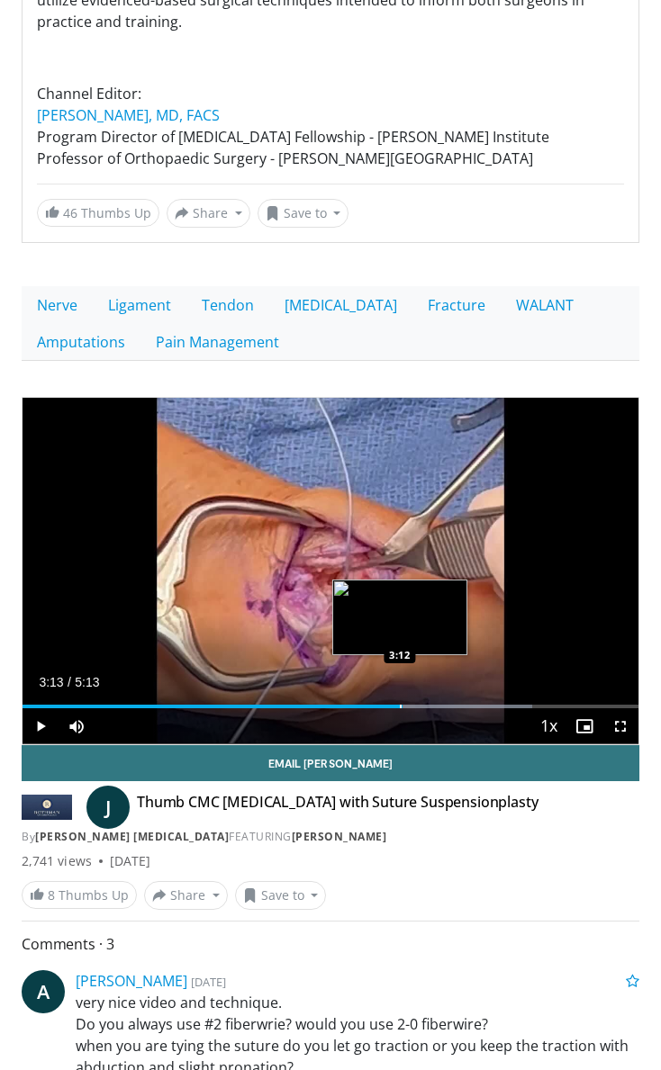
click at [400, 706] on div "Progress Bar" at bounding box center [401, 707] width 2 height 4
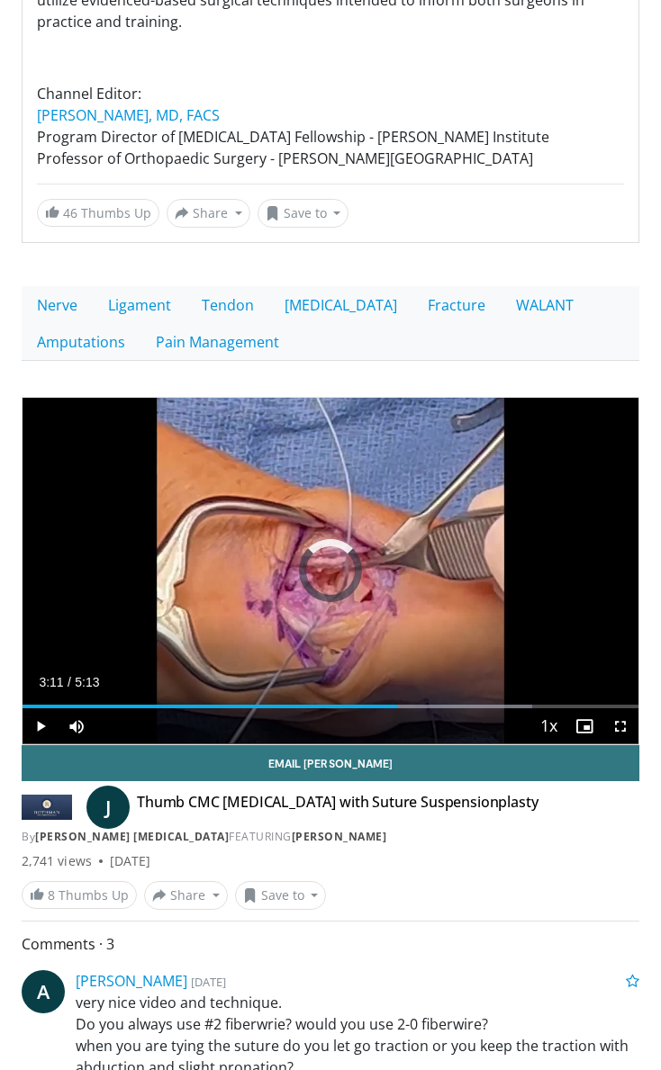
click at [395, 706] on div "Progress Bar" at bounding box center [396, 707] width 2 height 4
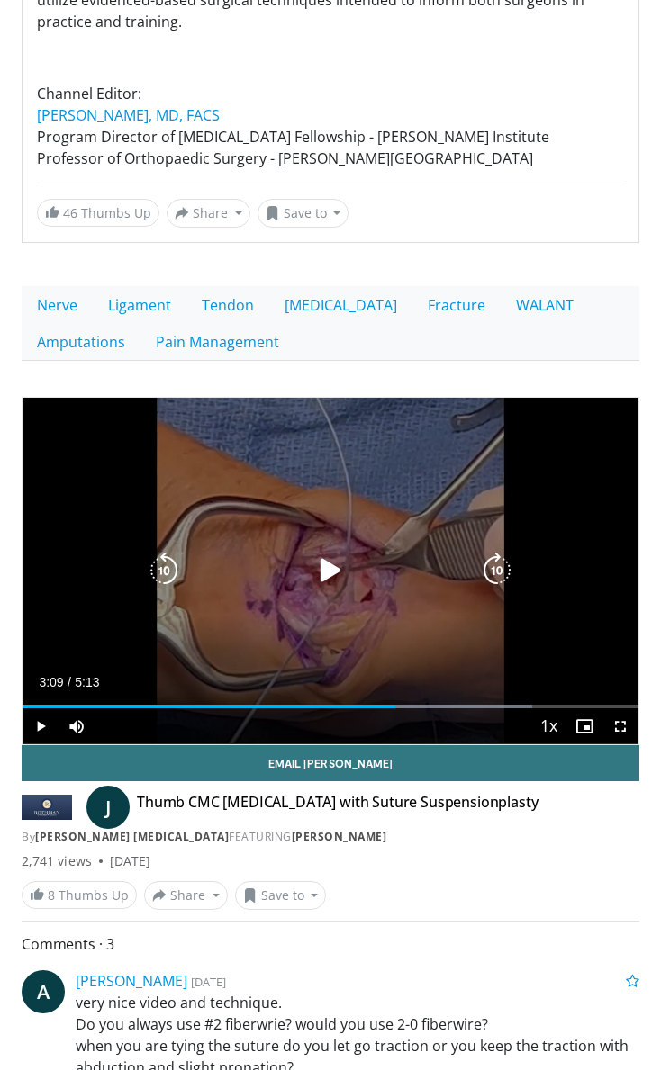
click at [360, 617] on div "30 seconds Tap to unmute" at bounding box center [331, 571] width 616 height 347
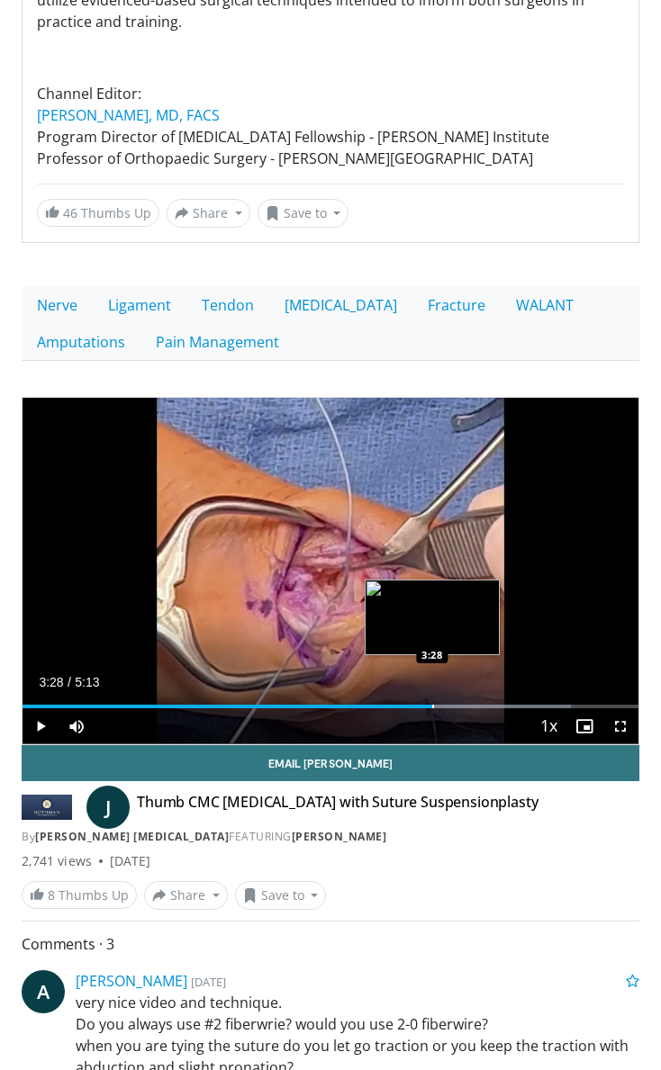
click at [432, 707] on div "Progress Bar" at bounding box center [433, 707] width 2 height 4
click at [427, 707] on div "Progress Bar" at bounding box center [428, 707] width 2 height 4
click at [416, 705] on div "Progress Bar" at bounding box center [417, 707] width 2 height 4
click at [406, 707] on div "Progress Bar" at bounding box center [407, 707] width 2 height 4
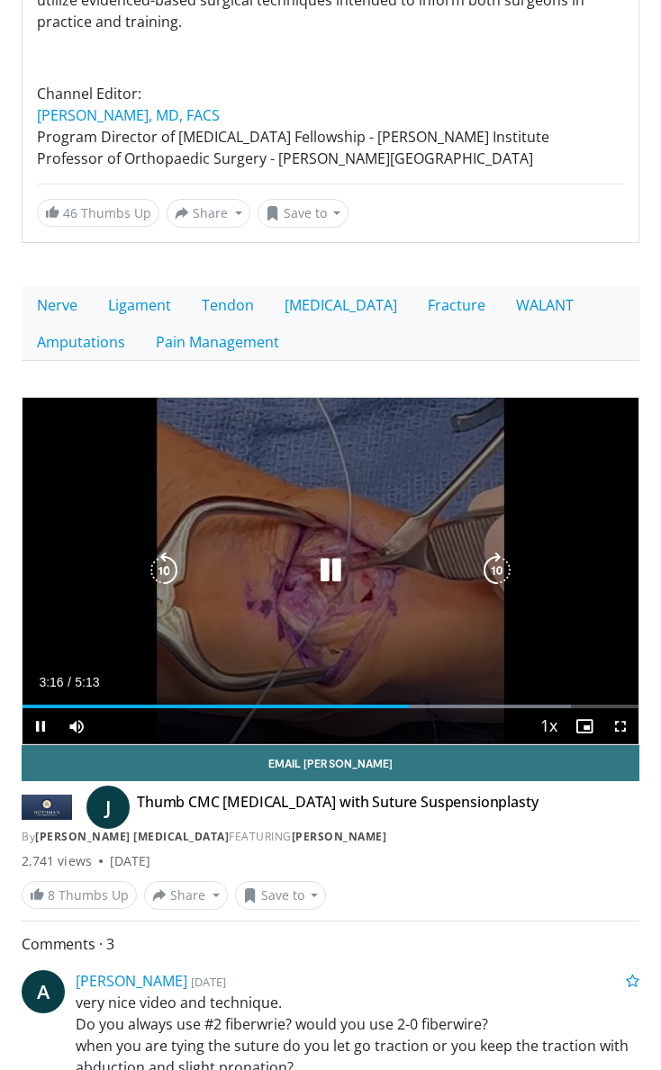
click at [338, 565] on icon "Video Player" at bounding box center [330, 571] width 36 height 36
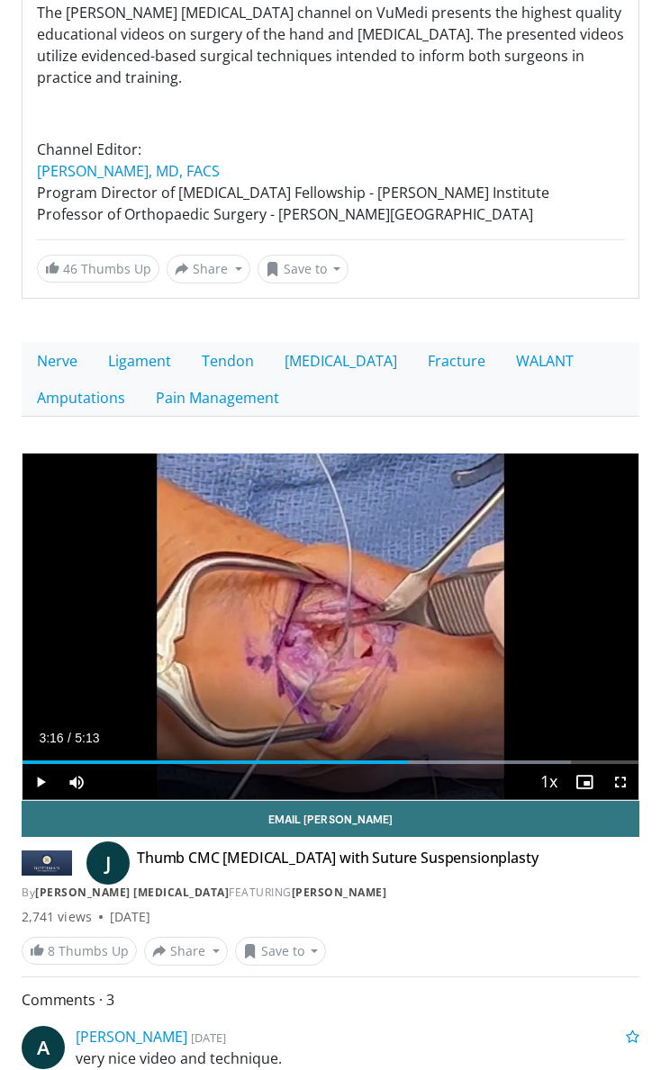
scroll to position [271, 0]
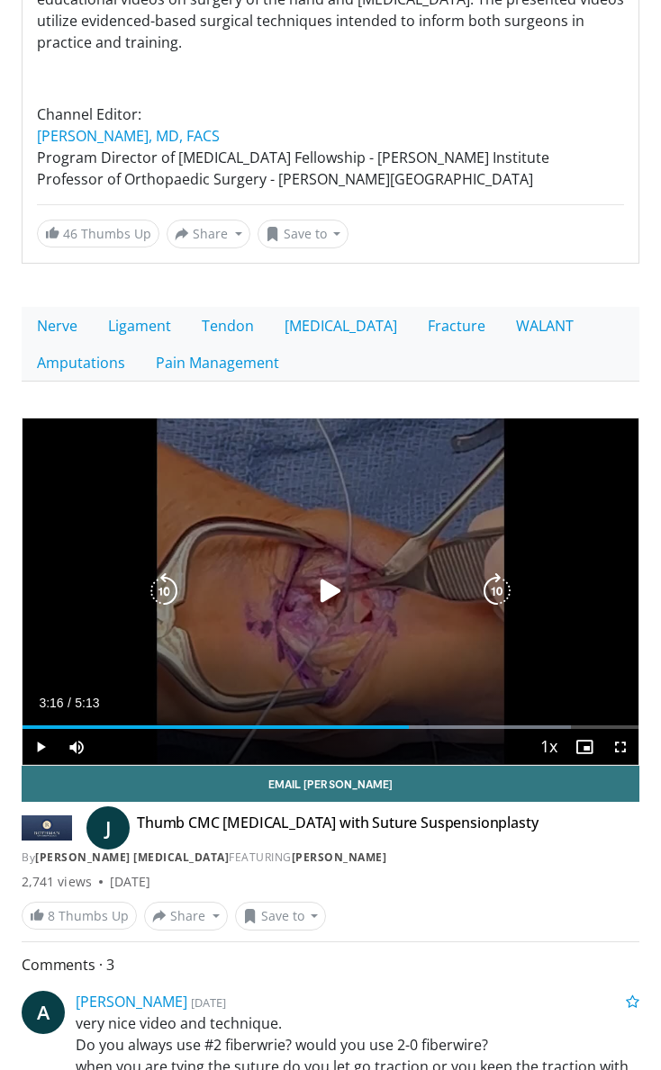
click at [385, 607] on div "Video Player" at bounding box center [330, 591] width 369 height 36
click at [329, 588] on icon "Video Player" at bounding box center [330, 591] width 36 height 36
click at [316, 600] on icon "Video Player" at bounding box center [330, 591] width 36 height 36
click at [338, 590] on icon "Video Player" at bounding box center [330, 591] width 36 height 36
click at [358, 595] on div "Video Player" at bounding box center [330, 591] width 369 height 36
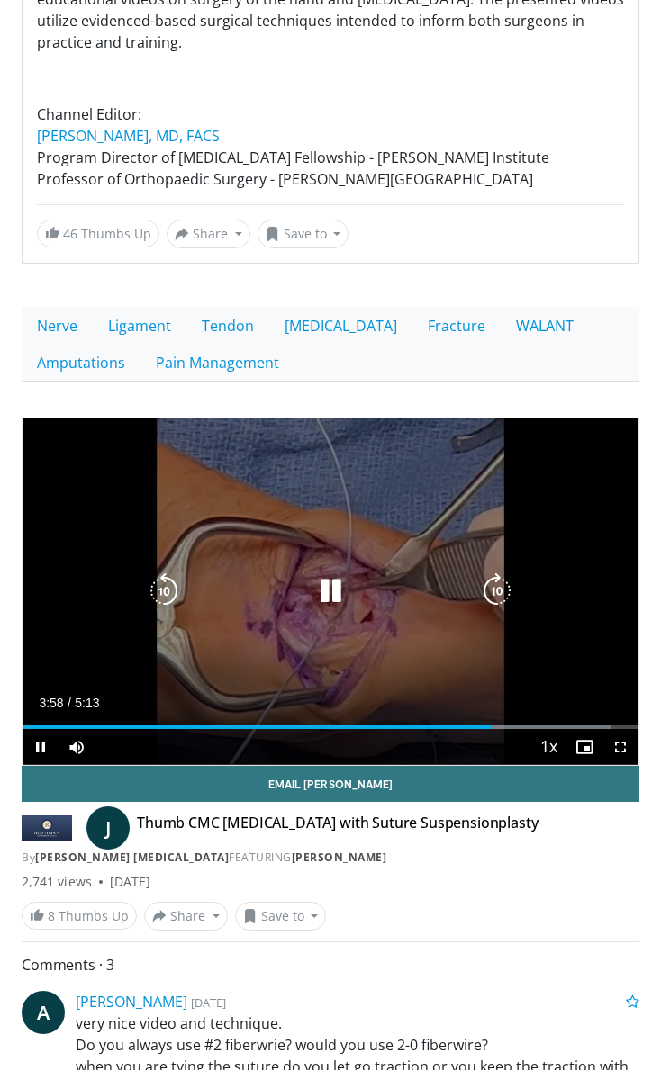
click at [354, 593] on div "Video Player" at bounding box center [330, 591] width 369 height 36
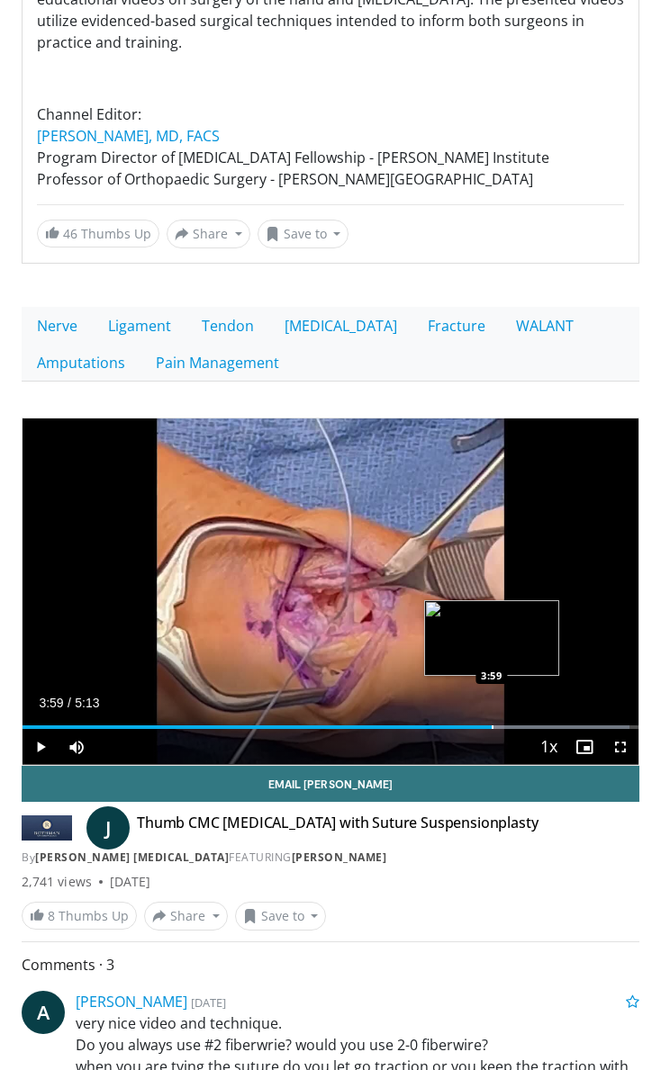
click at [491, 726] on div "Progress Bar" at bounding box center [492, 728] width 2 height 4
click at [486, 727] on div "Progress Bar" at bounding box center [487, 728] width 2 height 4
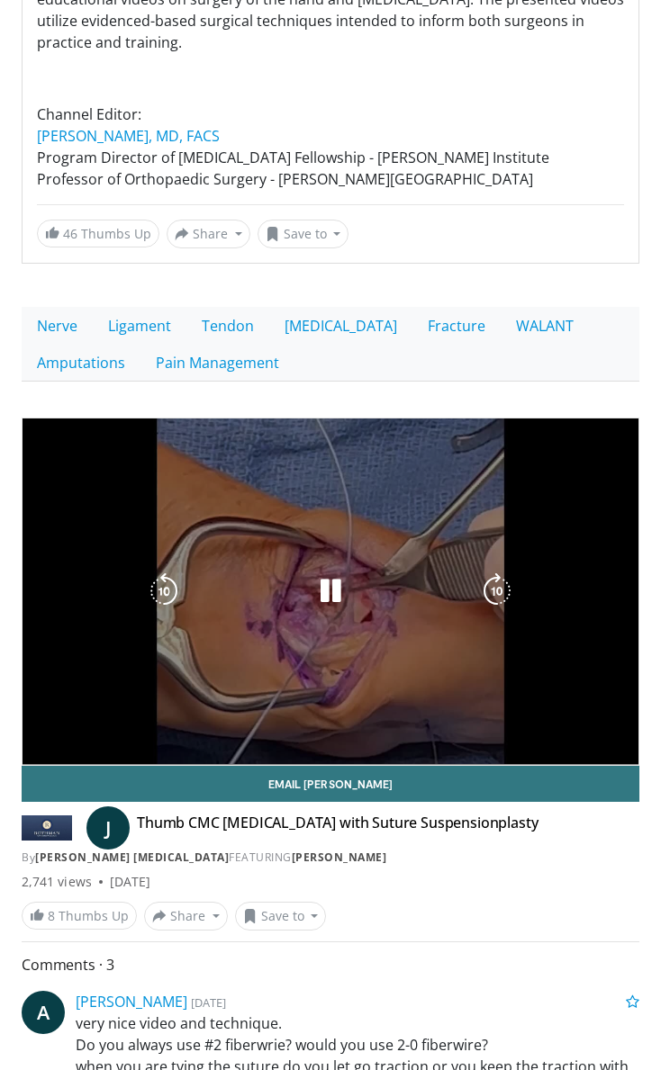
click at [480, 728] on video-js "**********" at bounding box center [331, 592] width 616 height 347
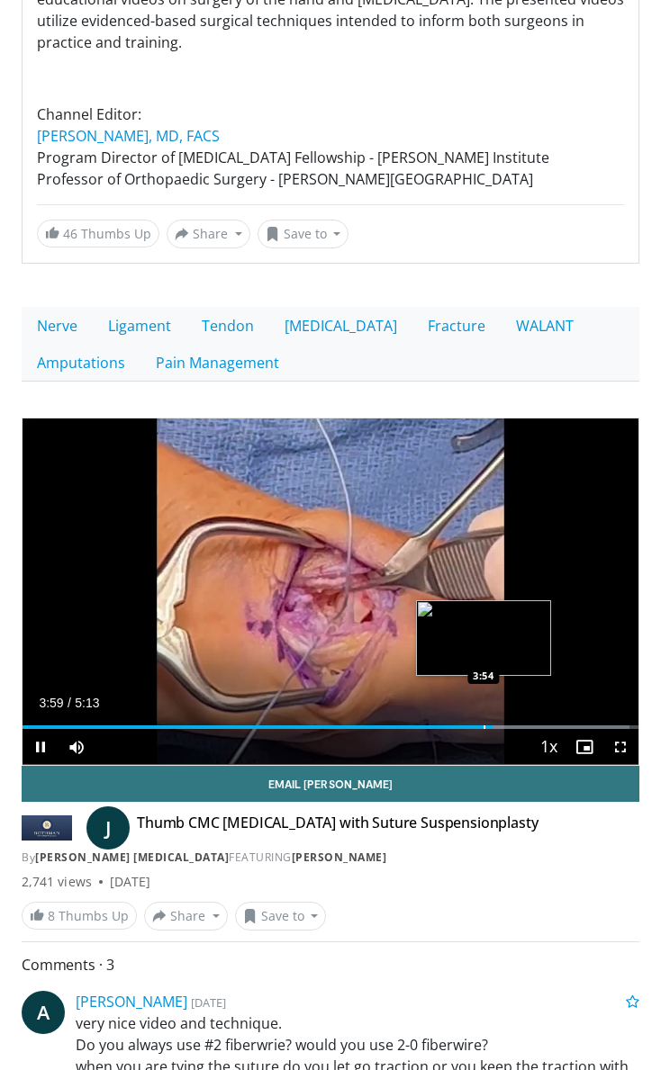
click at [483, 726] on div "Progress Bar" at bounding box center [484, 728] width 2 height 4
click at [474, 726] on div "Progress Bar" at bounding box center [475, 728] width 2 height 4
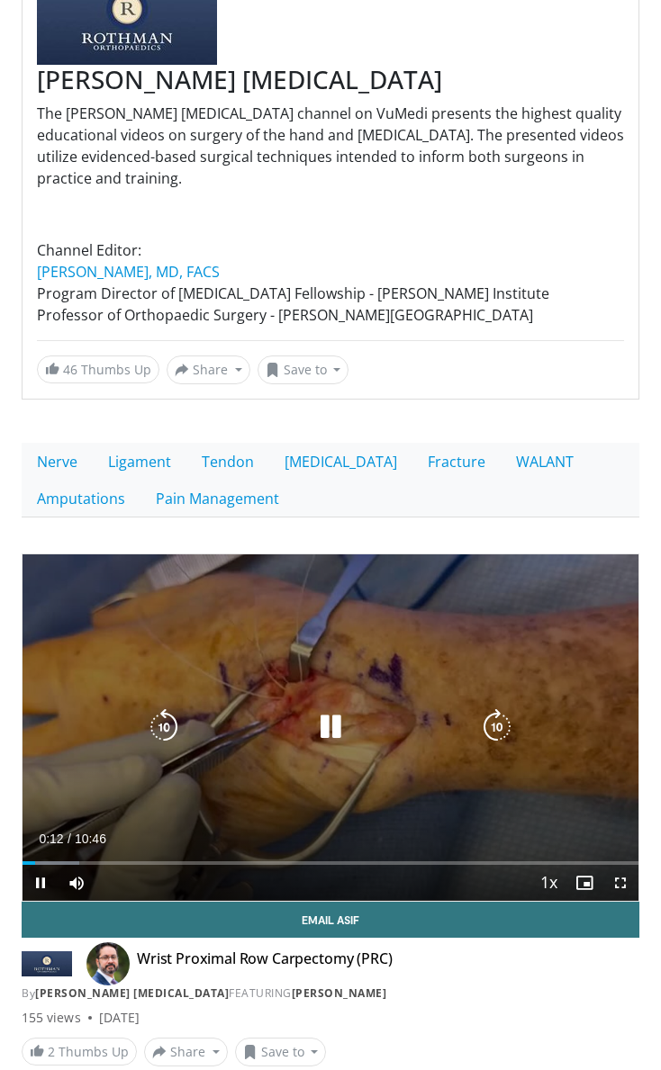
scroll to position [140, 0]
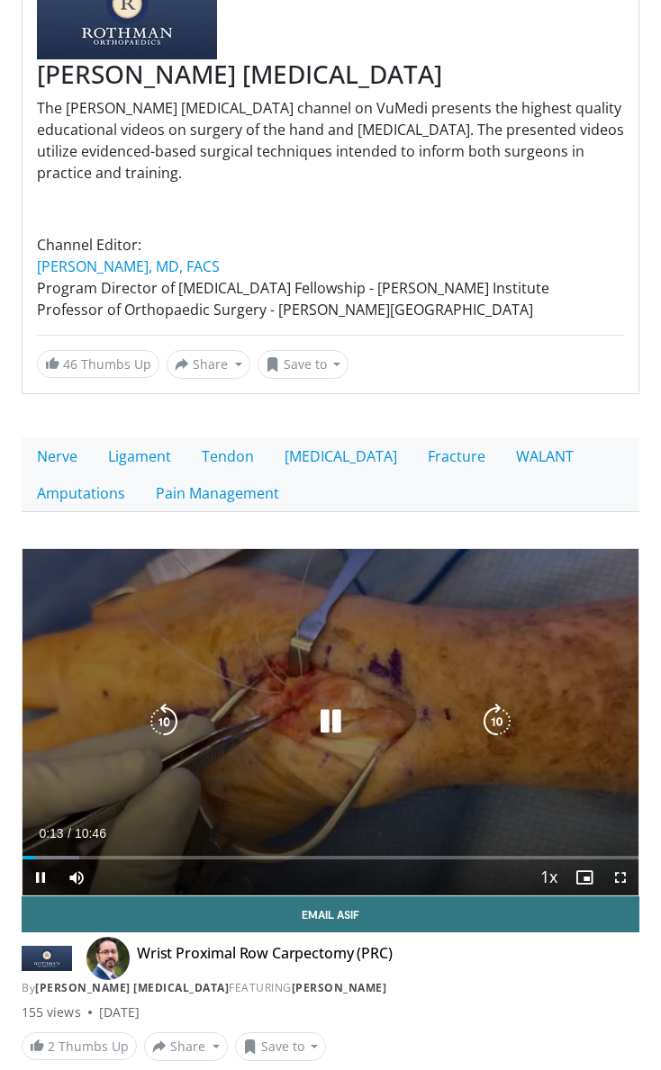
click at [347, 789] on div "10 seconds Tap to unmute" at bounding box center [331, 722] width 616 height 347
